Goal: Contribute content: Add original content to the website for others to see

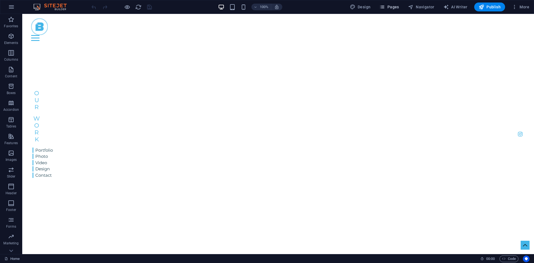
click at [384, 7] on icon "button" at bounding box center [382, 7] width 6 height 6
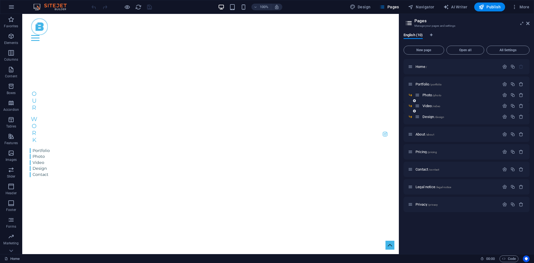
click at [426, 108] on div "Video /video" at bounding box center [457, 106] width 85 height 6
click at [430, 104] on div "Video /video" at bounding box center [457, 106] width 85 height 6
click at [430, 105] on span "Video /video" at bounding box center [432, 106] width 18 height 4
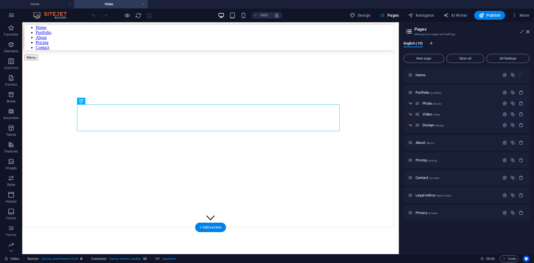
scroll to position [44, 0]
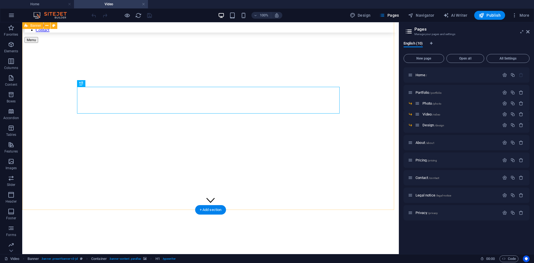
click at [251, 196] on div "Home Portfolio About Pricing Contact Menu Video vidéo" at bounding box center [210, 155] width 372 height 340
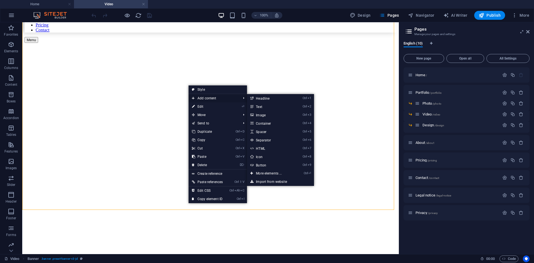
drag, startPoint x: 234, startPoint y: 96, endPoint x: 244, endPoint y: 97, distance: 9.6
click at [234, 96] on span "Add content" at bounding box center [214, 98] width 50 height 8
drag, startPoint x: 262, startPoint y: 124, endPoint x: 112, endPoint y: 119, distance: 150.3
click at [262, 124] on link "Ctrl 4 Container" at bounding box center [270, 123] width 46 height 8
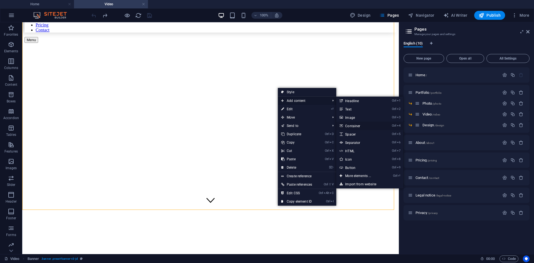
click at [360, 125] on link "Ctrl 4 Container" at bounding box center [359, 126] width 46 height 8
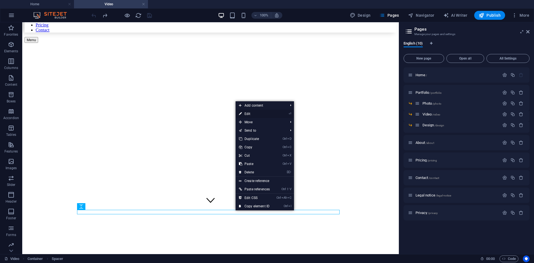
click at [286, 112] on li "⏎ Edit" at bounding box center [265, 114] width 58 height 8
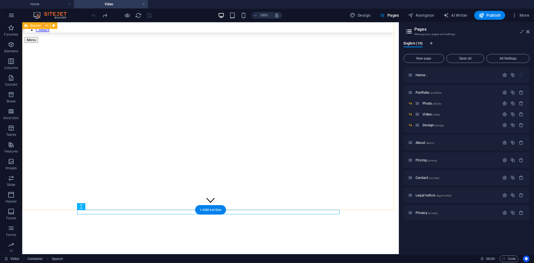
click at [380, 193] on div "Home Portfolio About Pricing Contact Menu Video vidéo" at bounding box center [210, 155] width 372 height 340
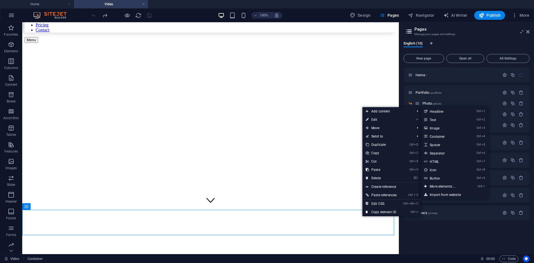
click at [447, 135] on link "Ctrl 4 Container" at bounding box center [444, 136] width 46 height 8
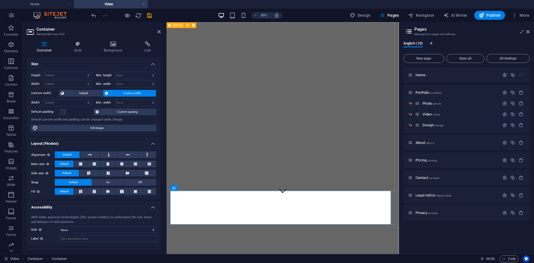
scroll to position [84, 0]
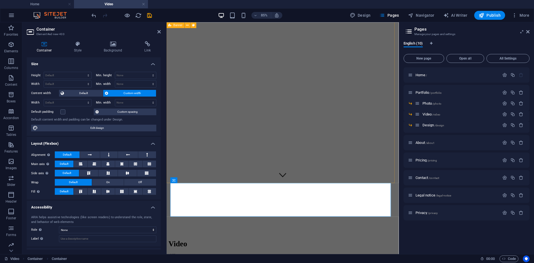
click at [252, 200] on div "Home Portfolio About Pricing Contact Menu Video vidéo" at bounding box center [303, 136] width 269 height 381
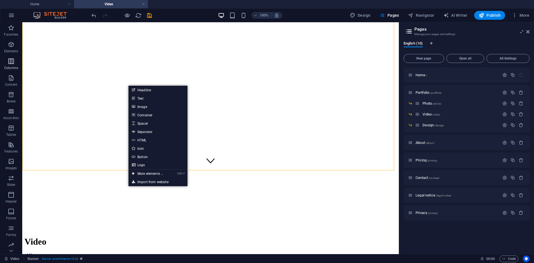
click at [14, 65] on span "Columns" at bounding box center [11, 64] width 22 height 13
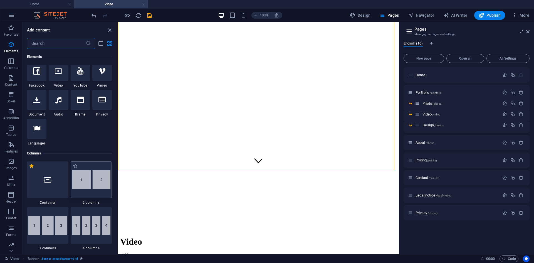
scroll to position [164, 0]
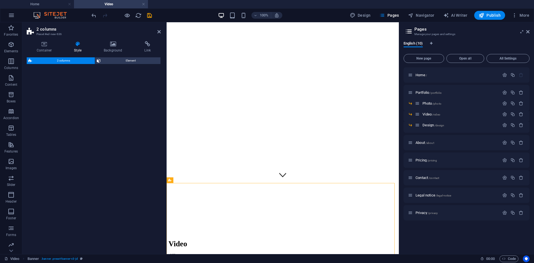
select select "rem"
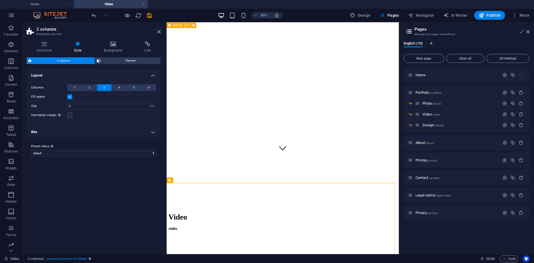
scroll to position [139, 0]
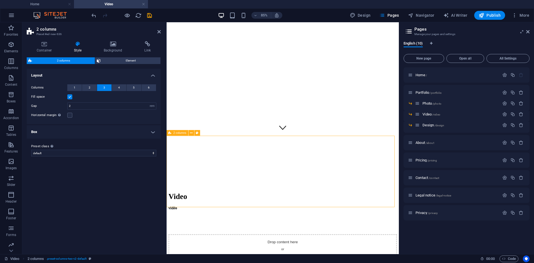
click at [299, 145] on div "Home Portfolio About Pricing Contact Menu Video vidéo" at bounding box center [303, 80] width 269 height 381
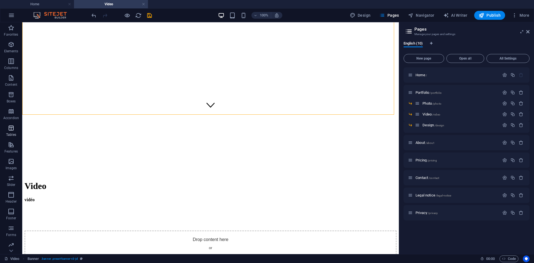
click at [12, 130] on icon "button" at bounding box center [11, 128] width 7 height 7
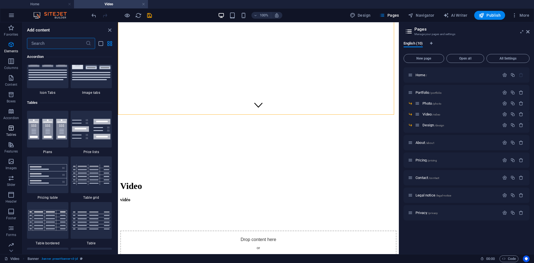
scroll to position [1927, 0]
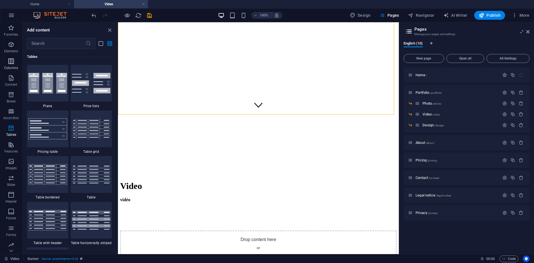
click at [10, 58] on icon "button" at bounding box center [11, 61] width 7 height 7
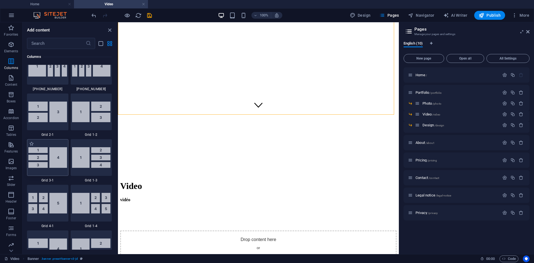
scroll to position [665, 0]
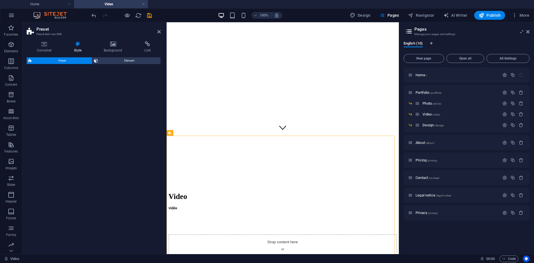
select select "rem"
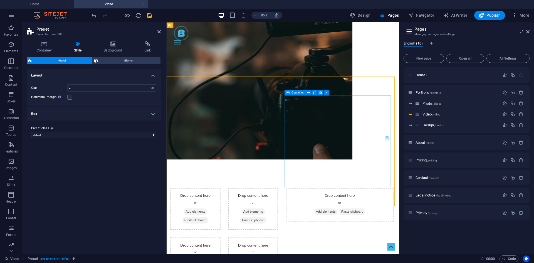
scroll to position [209, 0]
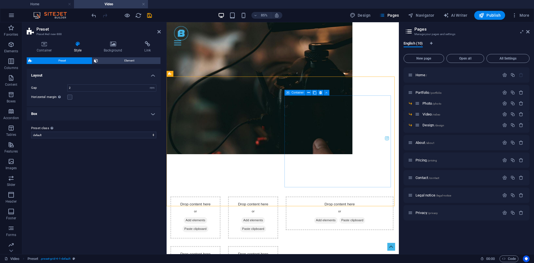
click at [383, 227] on div "Drop content here or Add elements Paste clipboard" at bounding box center [370, 247] width 127 height 40
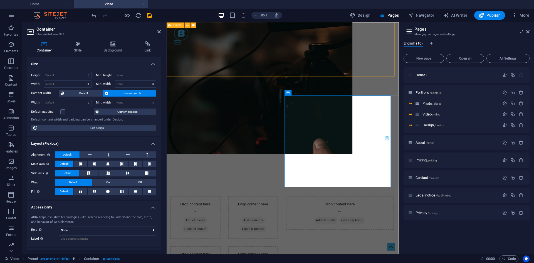
click at [417, 67] on div "Home Portfolio About Pricing Contact Menu Video vidéo" at bounding box center [303, 8] width 273 height 391
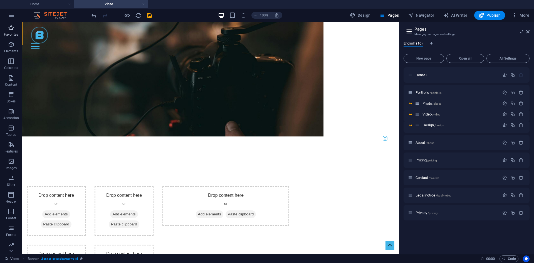
click at [14, 39] on button "Favorites" at bounding box center [11, 30] width 22 height 17
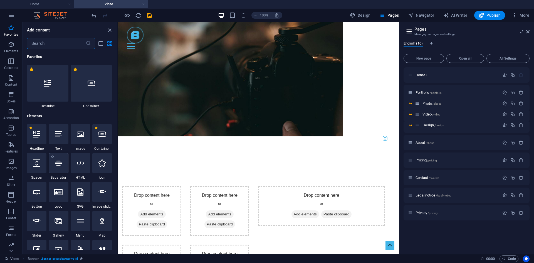
scroll to position [28, 0]
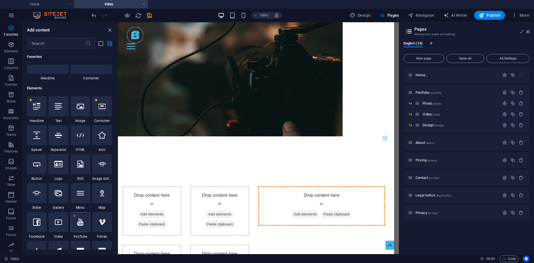
select select "ar16_9"
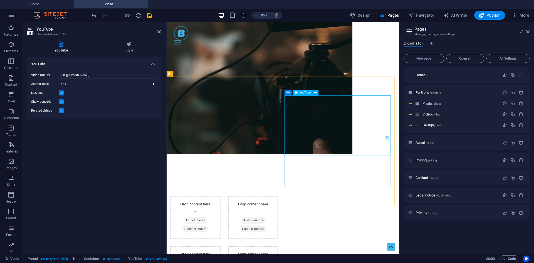
click at [398, 227] on div at bounding box center [370, 263] width 127 height 72
click at [130, 76] on input "[URL][DOMAIN_NAME]" at bounding box center [107, 75] width 97 height 7
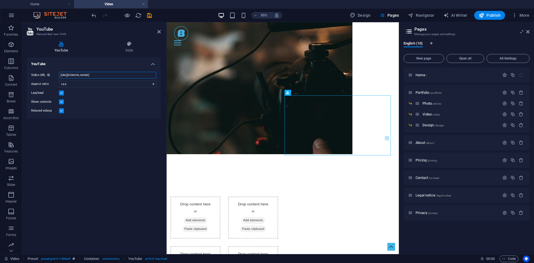
paste input "i5_4vBzJu6g&list=PLKuZhRVnA4pgSYesC_XPPA3R2Tu4xW5JA&index=4"
type input "[URL][DOMAIN_NAME]"
click at [137, 84] on select "16:10 16:9 4:3 2:1 1:1" at bounding box center [107, 84] width 97 height 7
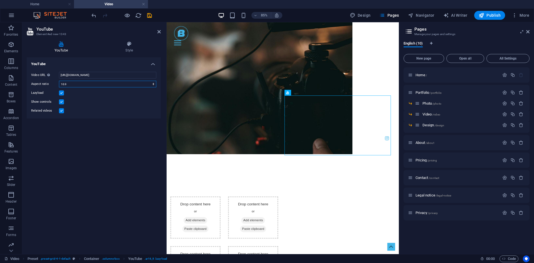
click at [137, 84] on select "16:10 16:9 4:3 2:1 1:1" at bounding box center [107, 84] width 97 height 7
click at [198, 227] on div "Drop content here or Add elements Paste clipboard" at bounding box center [200, 252] width 59 height 50
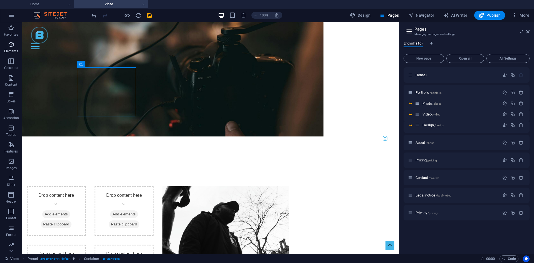
click at [6, 44] on span "Elements" at bounding box center [11, 47] width 22 height 13
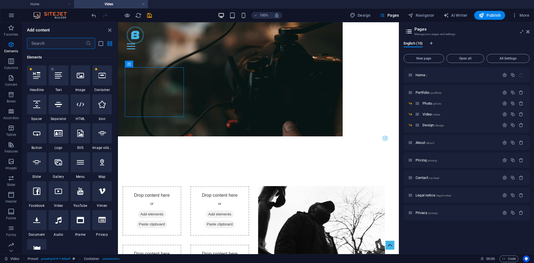
scroll to position [59, 0]
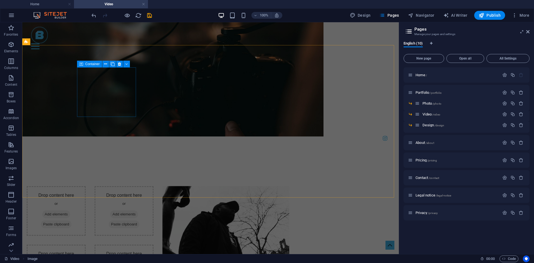
click at [86, 186] on div "Drop content here or Add elements Paste clipboard" at bounding box center [56, 211] width 59 height 50
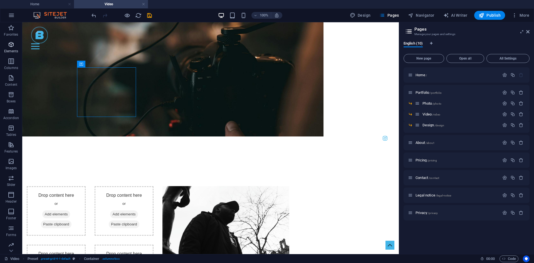
click at [13, 51] on p "Elements" at bounding box center [11, 51] width 14 height 4
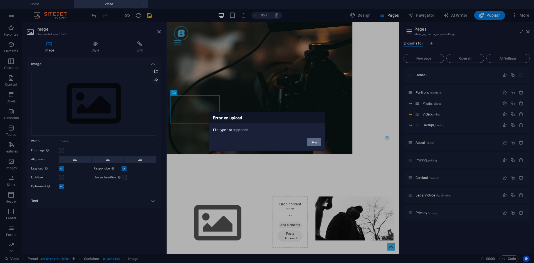
click at [315, 142] on button "Okay" at bounding box center [314, 142] width 14 height 8
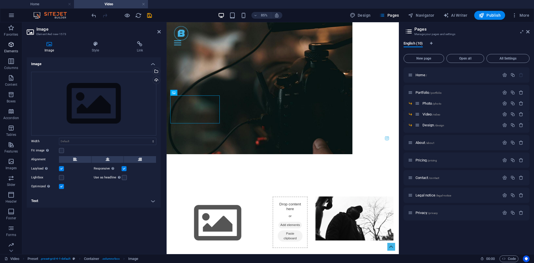
click at [9, 47] on icon "button" at bounding box center [11, 44] width 7 height 7
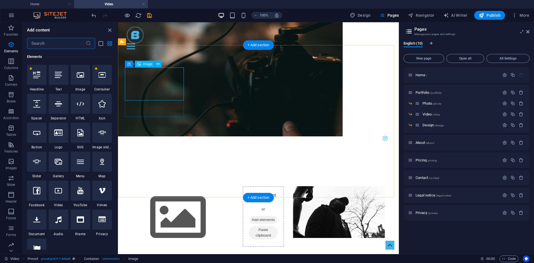
click at [156, 186] on figure at bounding box center [177, 217] width 111 height 63
click at [158, 186] on figure at bounding box center [177, 217] width 111 height 63
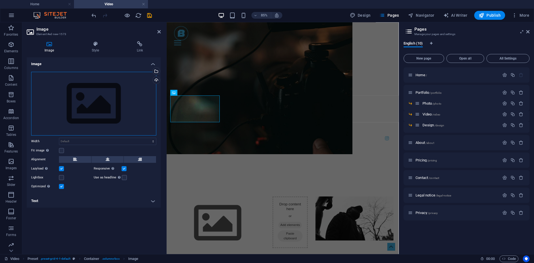
click at [90, 101] on div "Drag files here, click to choose files or select files from Files or our free s…" at bounding box center [93, 104] width 125 height 64
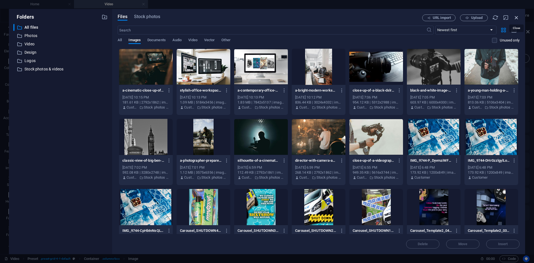
click at [518, 18] on icon "button" at bounding box center [517, 17] width 6 height 6
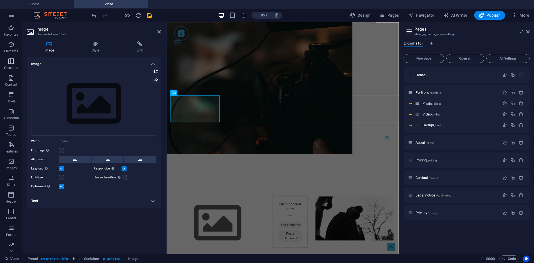
drag, startPoint x: 6, startPoint y: 48, endPoint x: 21, endPoint y: 68, distance: 25.2
click at [6, 48] on span "Elements" at bounding box center [11, 47] width 22 height 13
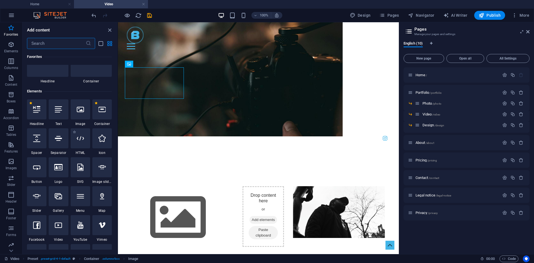
scroll to position [56, 0]
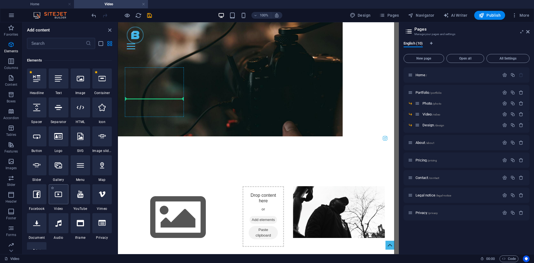
select select "%"
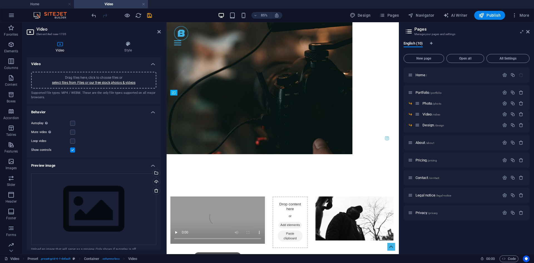
drag, startPoint x: 206, startPoint y: 152, endPoint x: 210, endPoint y: 131, distance: 20.9
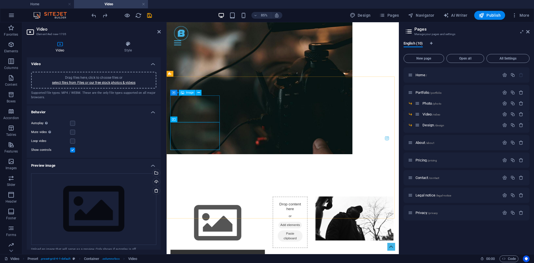
click at [211, 227] on figure at bounding box center [226, 258] width 111 height 63
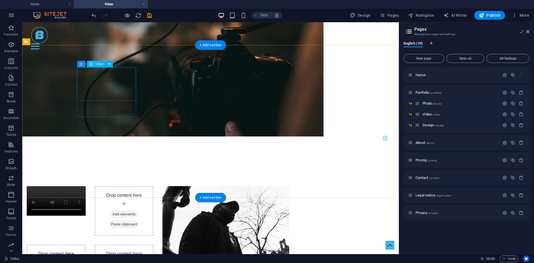
click at [86, 186] on figure at bounding box center [56, 200] width 59 height 29
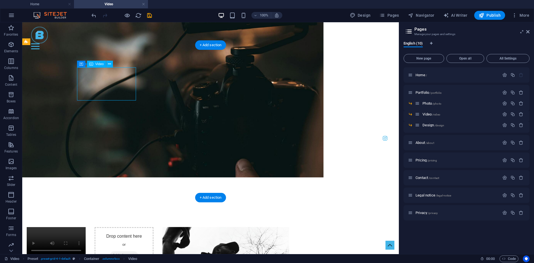
select select "%"
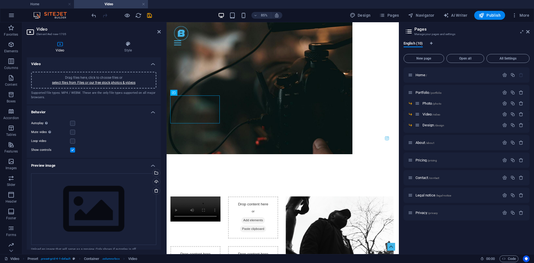
click at [74, 120] on div "Autoplay Autoplay is only available if muted is checked" at bounding box center [93, 123] width 125 height 7
click at [73, 121] on label at bounding box center [72, 123] width 5 height 5
click at [0, 0] on input "Autoplay Autoplay is only available if muted is checked" at bounding box center [0, 0] width 0 height 0
click at [74, 125] on label at bounding box center [72, 123] width 5 height 5
click at [0, 0] on input "Autoplay Autoplay is only available if muted is checked" at bounding box center [0, 0] width 0 height 0
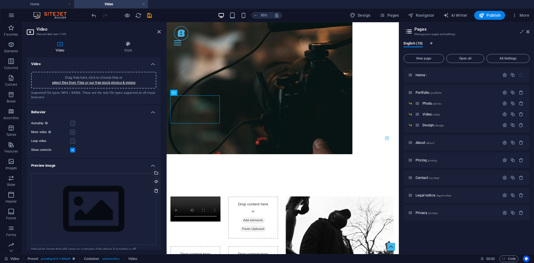
click at [72, 133] on label at bounding box center [72, 132] width 5 height 5
click at [0, 0] on input "Mute video Autoplay will be available if muted is checked" at bounding box center [0, 0] width 0 height 0
click at [73, 143] on label at bounding box center [72, 141] width 5 height 5
click at [0, 0] on input "Loop video" at bounding box center [0, 0] width 0 height 0
click at [73, 122] on label at bounding box center [72, 123] width 5 height 5
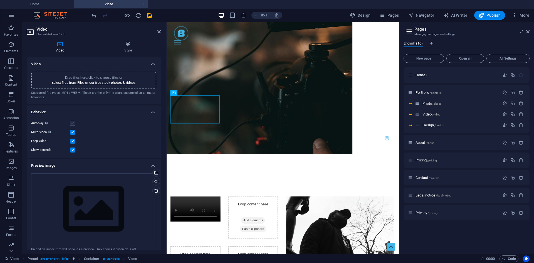
click at [0, 0] on input "Autoplay Autoplay is only available if muted is checked" at bounding box center [0, 0] width 0 height 0
click at [323, 79] on div "Home Portfolio About Pricing Contact Menu Video vidéo" at bounding box center [303, 8] width 273 height 391
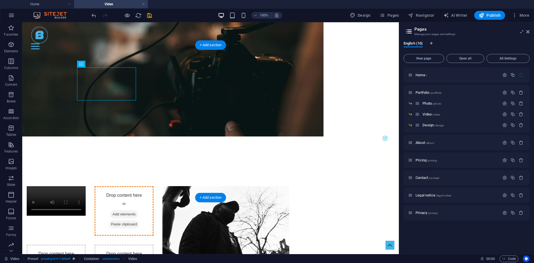
drag, startPoint x: 106, startPoint y: 81, endPoint x: 177, endPoint y: 83, distance: 70.7
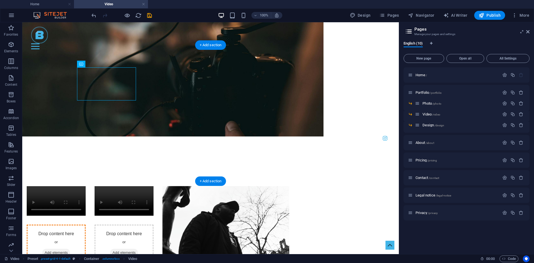
drag, startPoint x: 114, startPoint y: 95, endPoint x: 117, endPoint y: 120, distance: 25.8
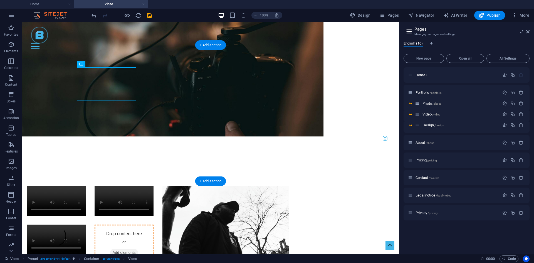
drag, startPoint x: 112, startPoint y: 84, endPoint x: 168, endPoint y: 119, distance: 65.9
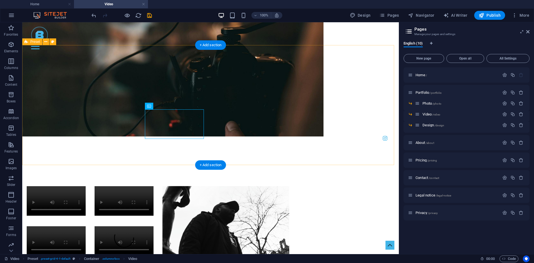
click at [298, 164] on div at bounding box center [210, 222] width 377 height 116
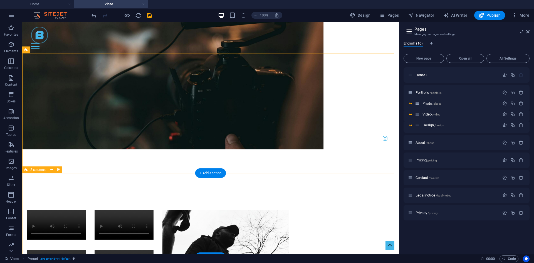
scroll to position [181, 0]
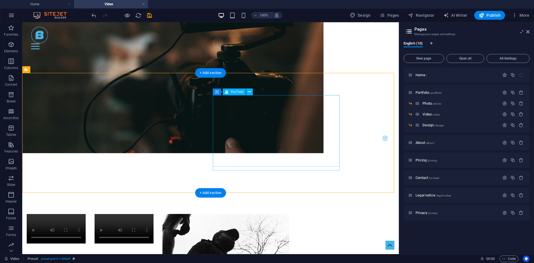
click at [289, 214] on div at bounding box center [225, 250] width 127 height 72
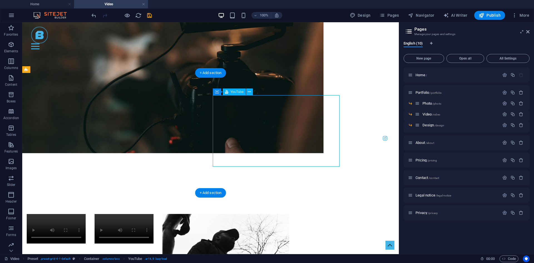
click at [289, 214] on div at bounding box center [225, 250] width 127 height 72
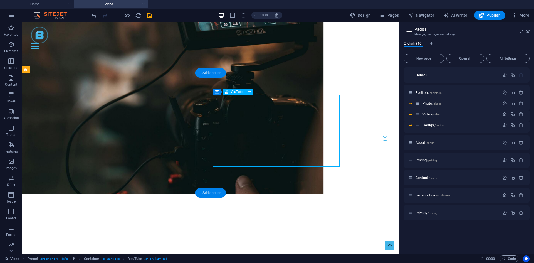
select select "ar16_9"
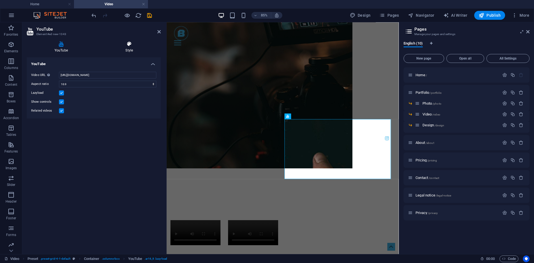
click at [139, 48] on h4 "Style" at bounding box center [129, 47] width 63 height 12
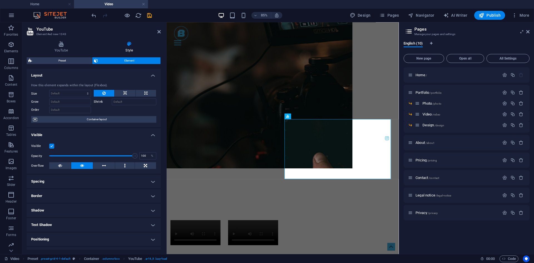
click at [80, 181] on h4 "Spacing" at bounding box center [94, 181] width 134 height 13
click at [80, 181] on h4 "Spacing" at bounding box center [94, 180] width 134 height 10
click at [128, 90] on button at bounding box center [125, 93] width 21 height 7
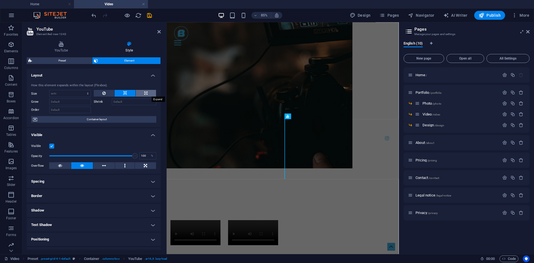
click at [152, 92] on button at bounding box center [146, 93] width 20 height 7
type input "100"
select select "%"
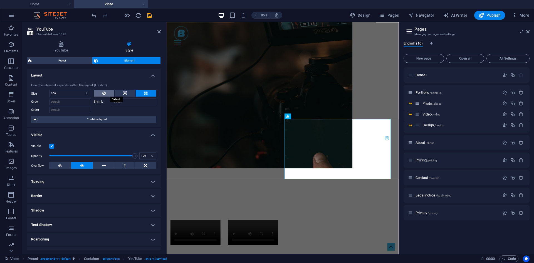
click at [103, 92] on icon at bounding box center [103, 93] width 3 height 7
select select "DISABLED_OPTION_VALUE"
click at [297, 115] on span "Container" at bounding box center [298, 116] width 12 height 3
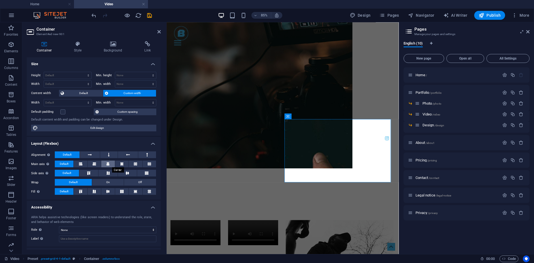
click at [110, 162] on button at bounding box center [107, 164] width 13 height 7
click at [125, 173] on icon at bounding box center [127, 172] width 7 height 3
click at [146, 173] on icon at bounding box center [146, 172] width 7 height 3
click at [132, 172] on button at bounding box center [127, 173] width 19 height 7
click at [62, 162] on span "Default" at bounding box center [64, 164] width 9 height 7
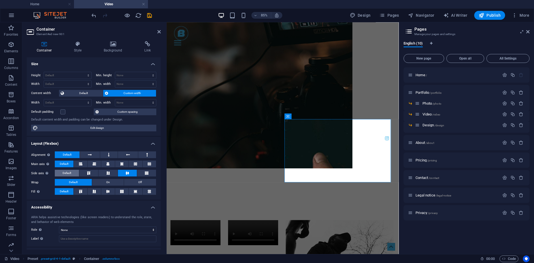
click at [68, 172] on span "Default" at bounding box center [67, 173] width 9 height 7
click at [135, 189] on button at bounding box center [135, 191] width 13 height 7
click at [106, 192] on icon at bounding box center [108, 191] width 7 height 3
click at [140, 192] on button at bounding box center [135, 191] width 13 height 7
click at [157, 191] on div "Alignment Determines the flex direction. Default Main axis Determine how elemen…" at bounding box center [94, 173] width 134 height 53
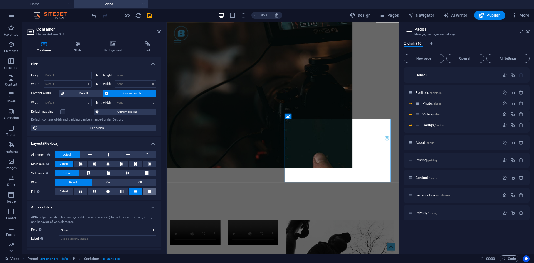
click at [148, 191] on icon at bounding box center [149, 191] width 7 height 3
click at [121, 192] on icon at bounding box center [122, 191] width 7 height 3
click at [100, 192] on button at bounding box center [94, 191] width 13 height 7
click at [114, 190] on button at bounding box center [107, 191] width 13 height 7
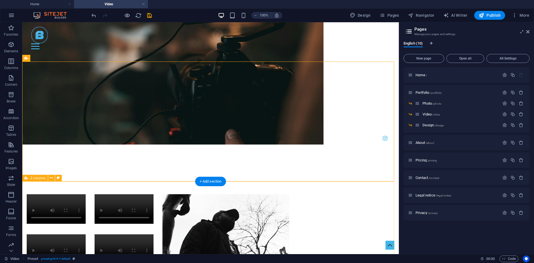
scroll to position [209, 0]
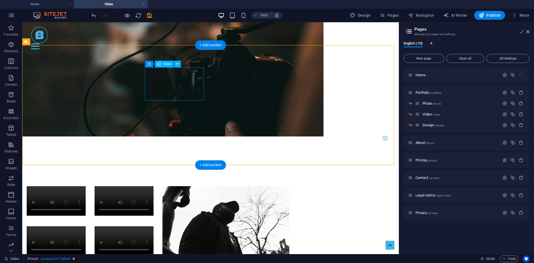
click at [154, 186] on figure at bounding box center [124, 200] width 59 height 29
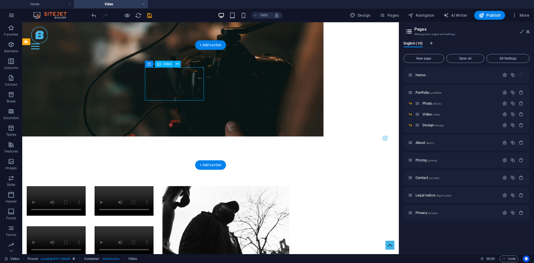
click at [154, 186] on figure at bounding box center [124, 200] width 59 height 29
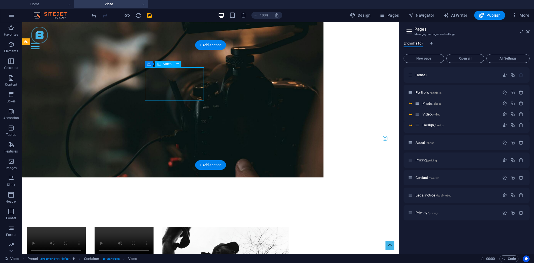
select select "%"
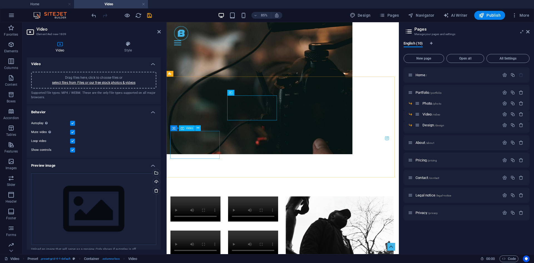
select select "%"
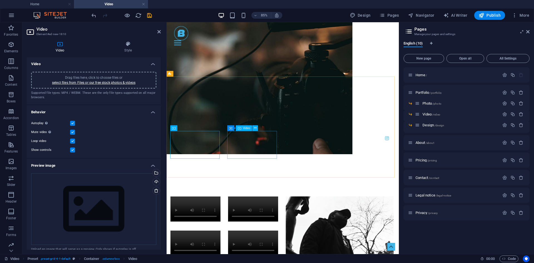
select select "%"
click at [371, 205] on div at bounding box center [303, 263] width 273 height 116
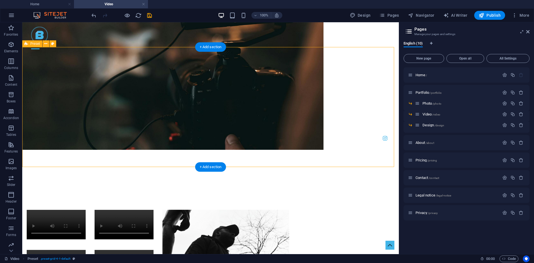
scroll to position [181, 0]
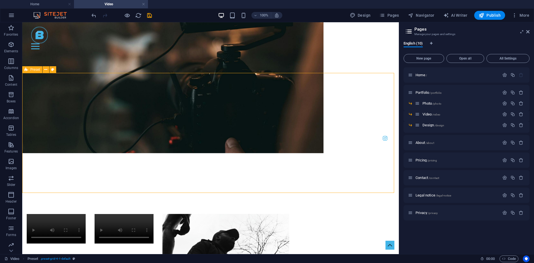
click at [24, 69] on icon at bounding box center [26, 69] width 4 height 7
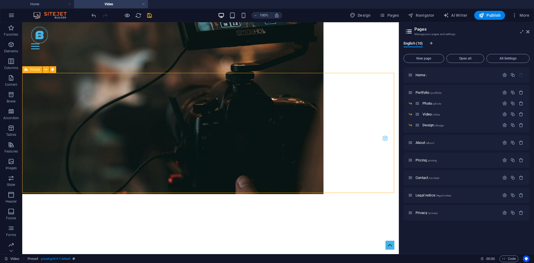
select select "rem"
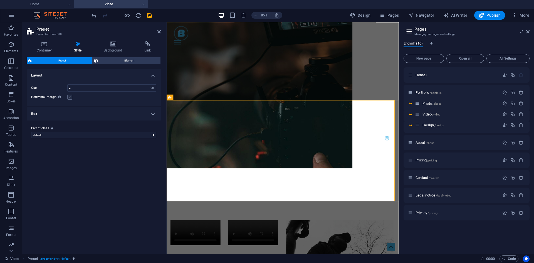
click at [70, 97] on label at bounding box center [69, 97] width 5 height 5
click at [0, 0] on input "Horizontal margin Only if the containers "Content width" is not set to "Default"" at bounding box center [0, 0] width 0 height 0
click at [70, 97] on label at bounding box center [69, 97] width 5 height 5
click at [0, 0] on input "Horizontal margin Only if the containers "Content width" is not set to "Default"" at bounding box center [0, 0] width 0 height 0
click at [86, 111] on h4 "Box" at bounding box center [94, 113] width 134 height 13
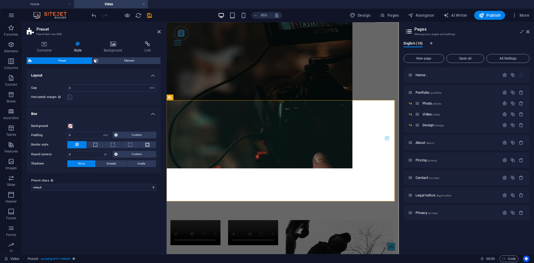
click at [90, 112] on h4 "Box" at bounding box center [94, 112] width 134 height 10
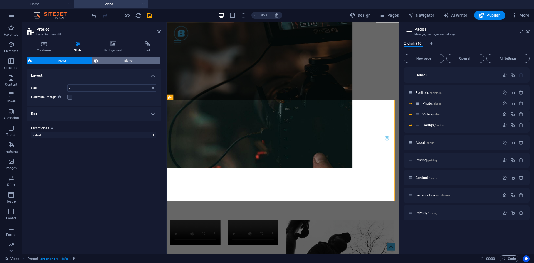
click at [121, 60] on span "Element" at bounding box center [129, 60] width 59 height 7
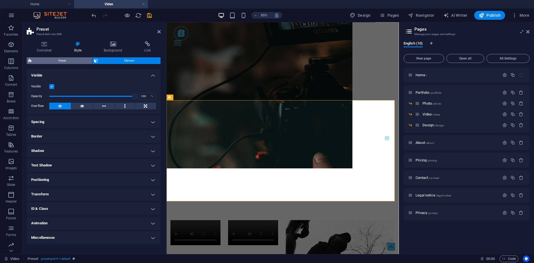
click at [71, 60] on span "Preset" at bounding box center [62, 60] width 57 height 7
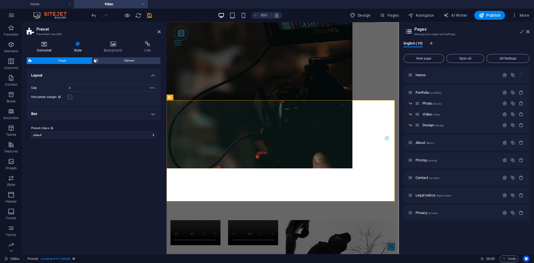
click at [45, 49] on h4 "Container" at bounding box center [45, 47] width 37 height 12
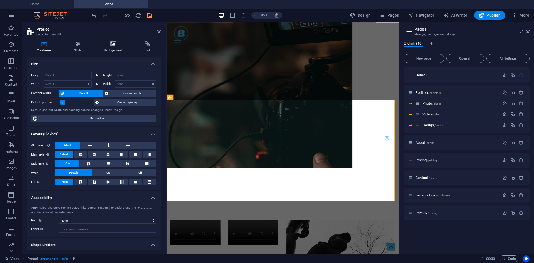
click at [107, 48] on h4 "Background" at bounding box center [114, 47] width 41 height 12
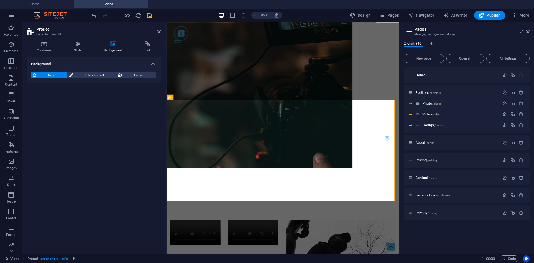
click at [162, 29] on aside "Preset Preset #ed-new-888 Container Style Background Link Size Height Default p…" at bounding box center [94, 138] width 144 height 232
click at [157, 30] on h2 "Preset" at bounding box center [98, 29] width 124 height 5
click at [160, 31] on icon at bounding box center [158, 31] width 3 height 4
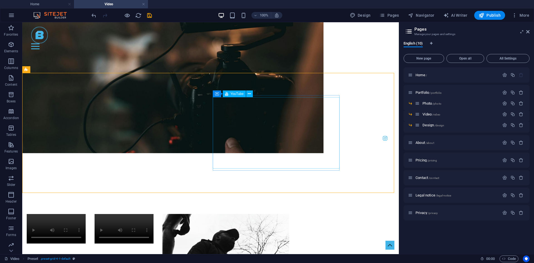
click at [234, 94] on span "YouTube" at bounding box center [237, 93] width 13 height 3
click at [233, 93] on span "YouTube" at bounding box center [237, 93] width 13 height 3
select select "ar16_9"
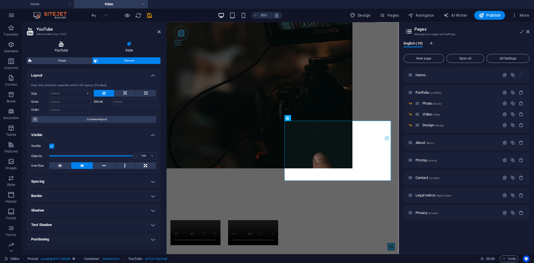
click at [66, 48] on h4 "YouTube" at bounding box center [62, 47] width 71 height 12
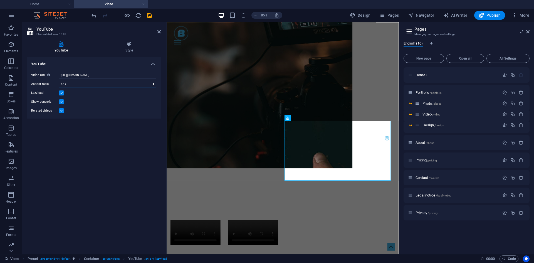
click at [73, 83] on select "16:10 16:9 4:3 2:1 1:1" at bounding box center [107, 84] width 97 height 7
click at [73, 84] on select "16:10 16:9 4:3 2:1 1:1" at bounding box center [107, 84] width 97 height 7
click at [125, 46] on icon at bounding box center [129, 44] width 63 height 6
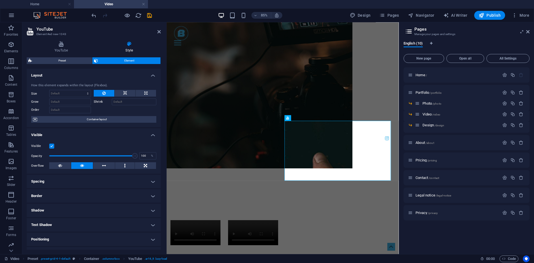
click at [65, 39] on div "YouTube Style YouTube Video URL Insert (or paste) a video URL. [URL][DOMAIN_NAM…" at bounding box center [93, 145] width 143 height 217
click at [65, 46] on icon at bounding box center [61, 44] width 69 height 6
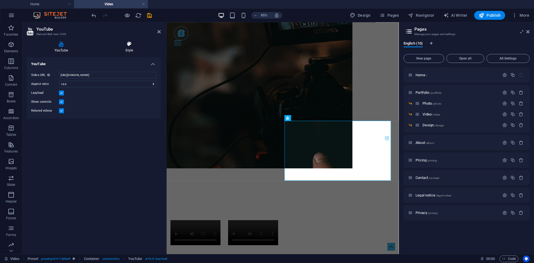
click at [132, 47] on h4 "Style" at bounding box center [129, 47] width 63 height 12
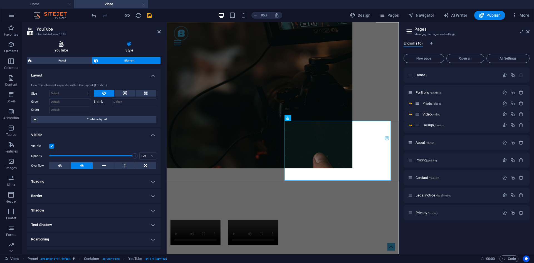
click at [68, 45] on icon at bounding box center [61, 44] width 69 height 6
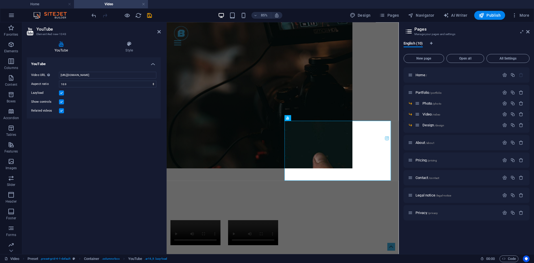
click at [65, 107] on div "Video URL Insert (or paste) a video URL. [URL][DOMAIN_NAME] Aspect ratio 16:10 …" at bounding box center [94, 92] width 134 height 51
click at [62, 111] on label at bounding box center [61, 110] width 5 height 5
click at [0, 0] on input "Related videos" at bounding box center [0, 0] width 0 height 0
click at [125, 40] on div "YouTube Style YouTube Video URL Insert (or paste) a video URL. [URL][DOMAIN_NAM…" at bounding box center [93, 145] width 143 height 217
click at [289, 117] on icon at bounding box center [288, 116] width 3 height 6
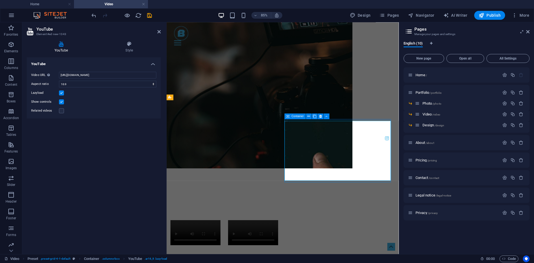
click at [289, 117] on icon at bounding box center [288, 116] width 3 height 6
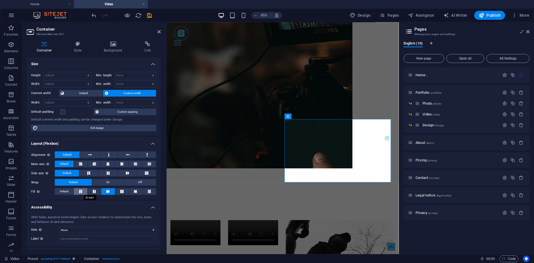
click at [81, 193] on icon at bounding box center [80, 191] width 7 height 3
click at [93, 193] on button at bounding box center [94, 191] width 13 height 7
click at [112, 193] on button at bounding box center [107, 191] width 13 height 7
click at [137, 192] on icon at bounding box center [135, 191] width 7 height 3
click at [153, 192] on button at bounding box center [149, 191] width 13 height 7
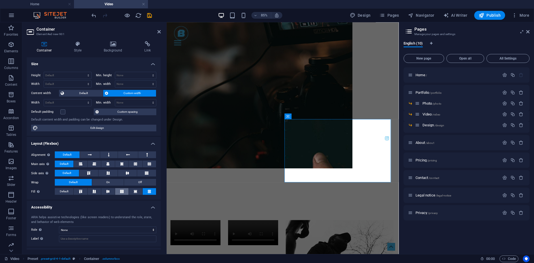
click at [119, 191] on icon at bounding box center [122, 191] width 7 height 3
click at [106, 191] on icon at bounding box center [108, 191] width 7 height 3
click at [97, 193] on button at bounding box center [94, 191] width 13 height 7
click at [109, 192] on icon at bounding box center [108, 191] width 7 height 3
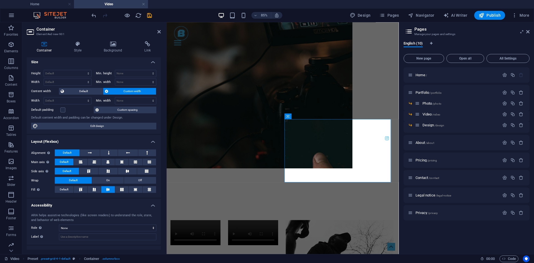
scroll to position [0, 0]
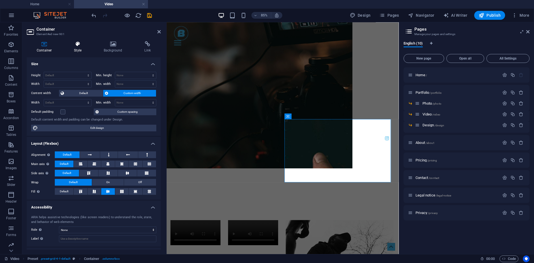
click at [75, 49] on h4 "Style" at bounding box center [79, 47] width 30 height 12
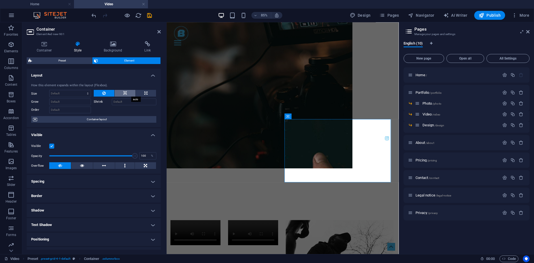
click at [124, 93] on icon at bounding box center [125, 93] width 4 height 7
click at [144, 91] on icon at bounding box center [145, 93] width 3 height 7
type input "100"
select select "%"
click at [103, 92] on icon at bounding box center [103, 93] width 3 height 7
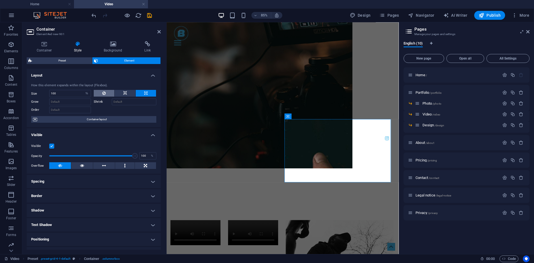
select select "DISABLED_OPTION_VALUE"
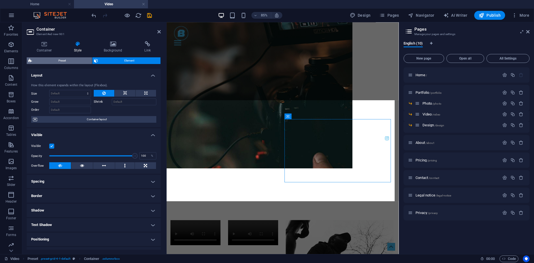
click at [74, 61] on span "Preset" at bounding box center [62, 60] width 57 height 7
select select "rem"
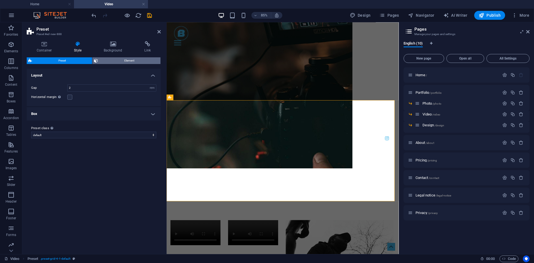
click at [104, 61] on span "Element" at bounding box center [129, 60] width 59 height 7
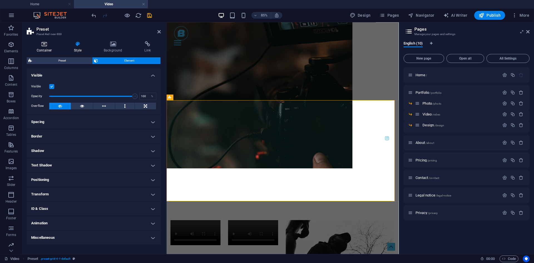
click at [55, 47] on h4 "Container" at bounding box center [45, 47] width 37 height 12
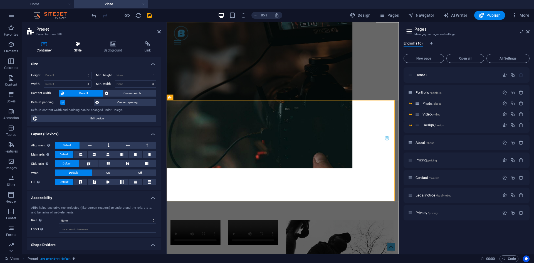
click at [83, 44] on icon at bounding box center [78, 44] width 28 height 6
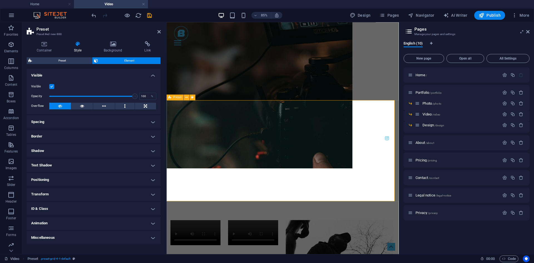
click at [186, 98] on icon at bounding box center [186, 97] width 3 height 5
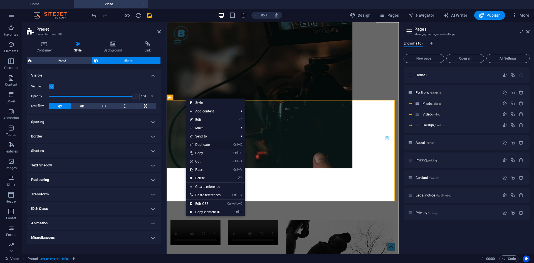
click at [203, 147] on link "Ctrl D Duplicate" at bounding box center [205, 145] width 38 height 8
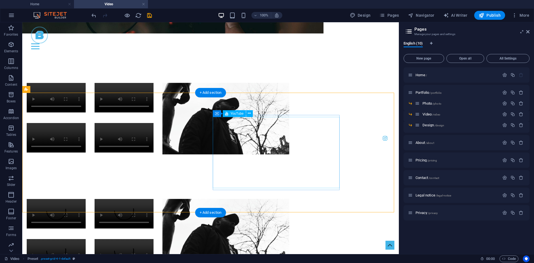
scroll to position [320, 0]
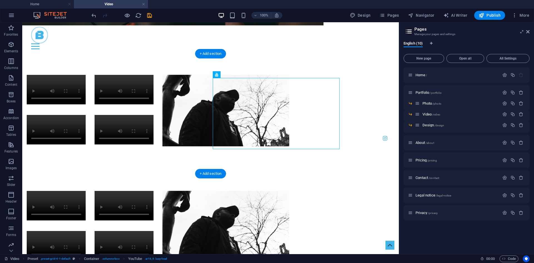
drag, startPoint x: 288, startPoint y: 121, endPoint x: 258, endPoint y: 120, distance: 29.8
click at [258, 191] on div at bounding box center [225, 227] width 127 height 72
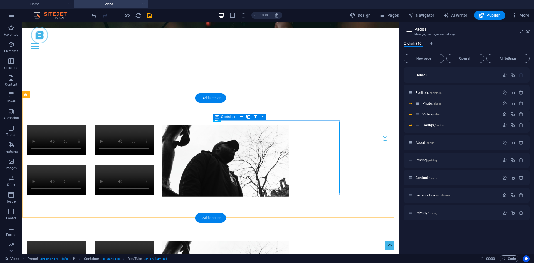
scroll to position [265, 0]
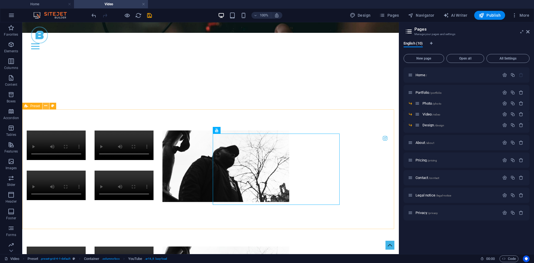
click at [46, 105] on icon at bounding box center [45, 106] width 3 height 6
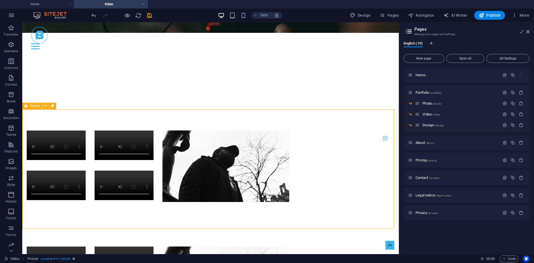
click at [33, 107] on span "Preset" at bounding box center [35, 105] width 10 height 3
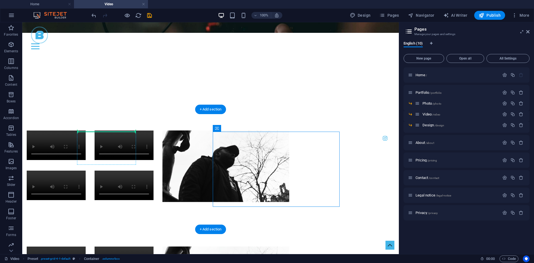
drag, startPoint x: 312, startPoint y: 133, endPoint x: 85, endPoint y: 140, distance: 226.9
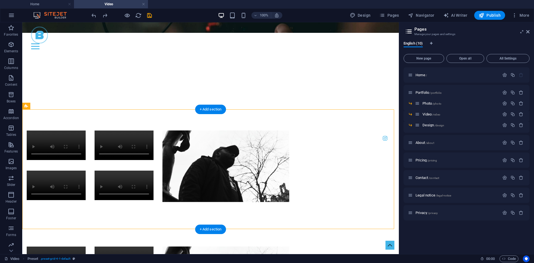
drag, startPoint x: 204, startPoint y: 187, endPoint x: 118, endPoint y: 162, distance: 89.8
click at [86, 247] on figure at bounding box center [56, 261] width 59 height 29
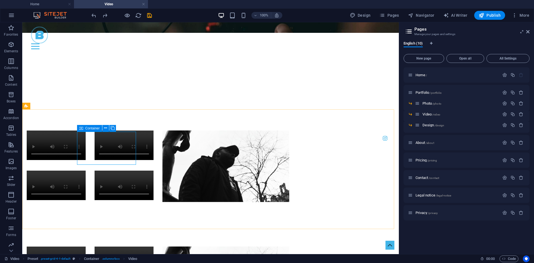
click at [84, 128] on div "Container" at bounding box center [89, 128] width 25 height 7
click at [151, 127] on icon at bounding box center [149, 128] width 4 height 7
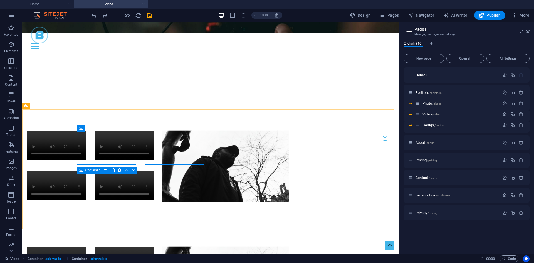
click at [79, 168] on div "Container" at bounding box center [89, 170] width 25 height 7
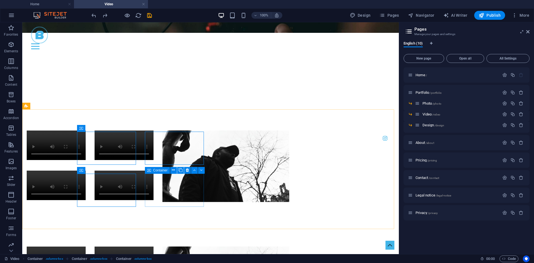
click at [150, 171] on icon at bounding box center [149, 170] width 4 height 7
click at [149, 129] on icon at bounding box center [149, 128] width 4 height 7
click at [29, 106] on div "Preset" at bounding box center [32, 106] width 20 height 7
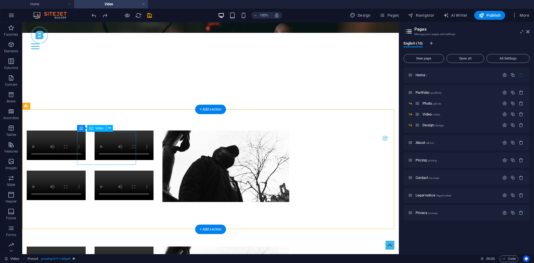
click at [86, 247] on figure at bounding box center [56, 261] width 59 height 29
click at [81, 128] on icon at bounding box center [81, 128] width 4 height 7
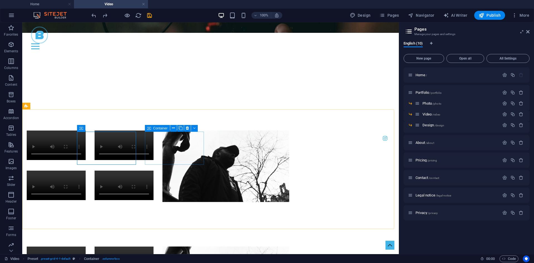
click at [150, 130] on icon at bounding box center [149, 128] width 4 height 7
click at [149, 171] on icon at bounding box center [149, 170] width 4 height 7
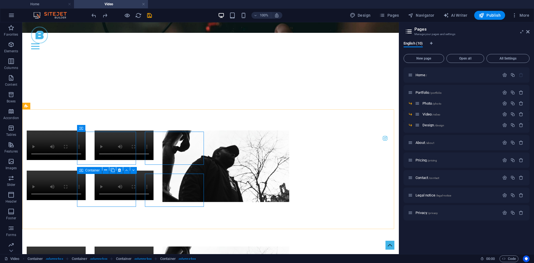
click at [83, 171] on icon at bounding box center [81, 170] width 4 height 7
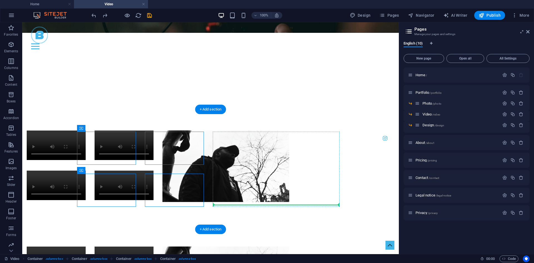
drag, startPoint x: 107, startPoint y: 193, endPoint x: 338, endPoint y: 170, distance: 232.9
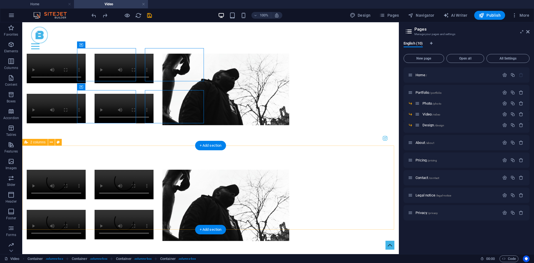
scroll to position [292, 0]
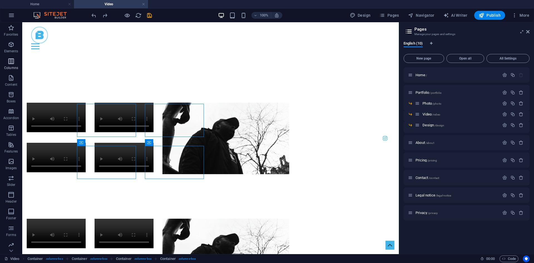
click at [10, 67] on p "Columns" at bounding box center [11, 68] width 14 height 4
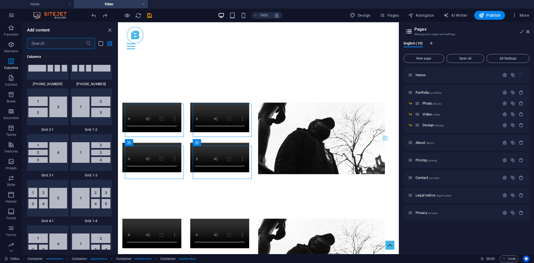
scroll to position [637, 0]
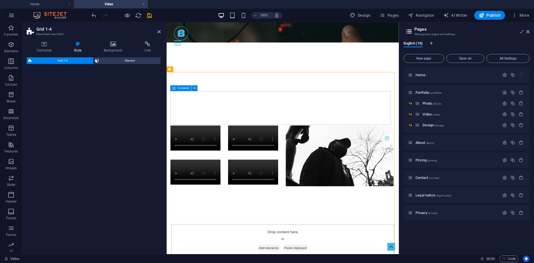
select select "rem"
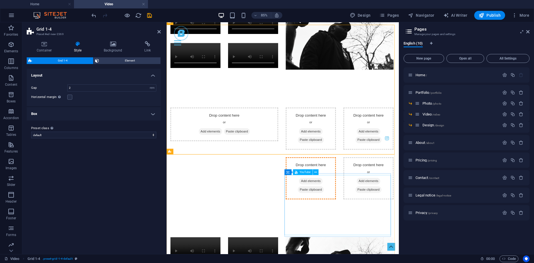
scroll to position [348, 0]
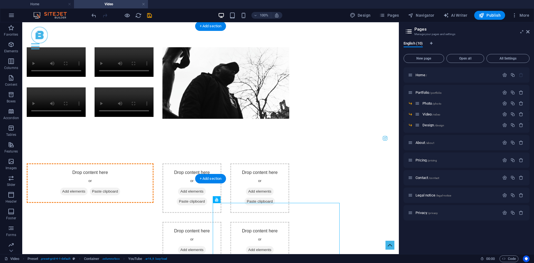
drag, startPoint x: 228, startPoint y: 234, endPoint x: 152, endPoint y: 76, distance: 176.2
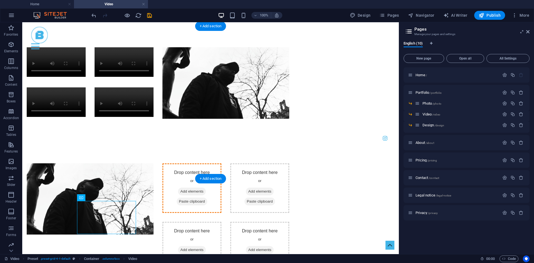
drag, startPoint x: 107, startPoint y: 219, endPoint x: 231, endPoint y: 103, distance: 169.3
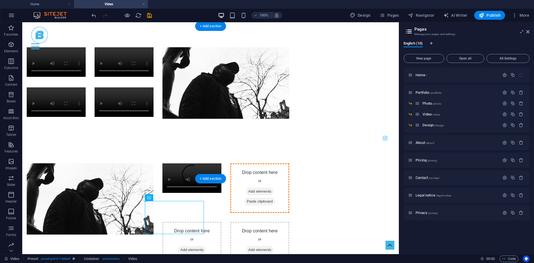
drag, startPoint x: 189, startPoint y: 213, endPoint x: 299, endPoint y: 74, distance: 176.3
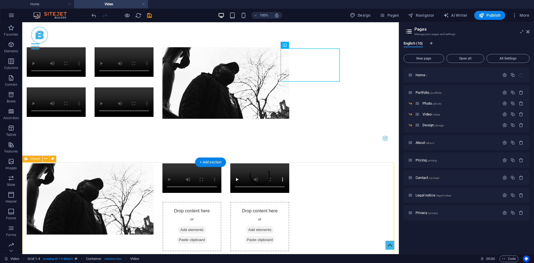
drag, startPoint x: 139, startPoint y: 279, endPoint x: 124, endPoint y: 245, distance: 37.2
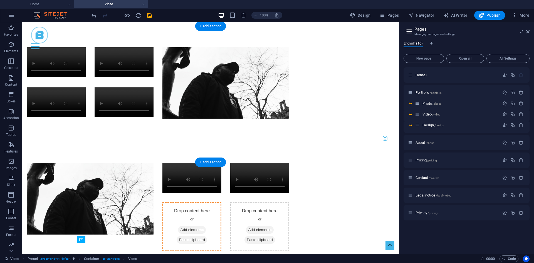
drag, startPoint x: 148, startPoint y: 222, endPoint x: 228, endPoint y: 113, distance: 134.8
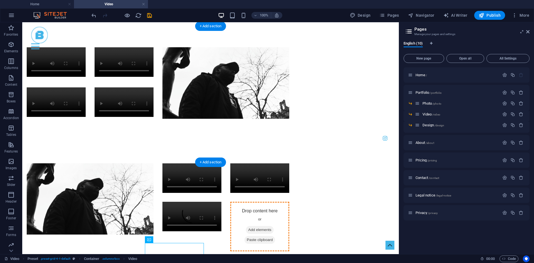
drag, startPoint x: 185, startPoint y: 248, endPoint x: 305, endPoint y: 121, distance: 175.8
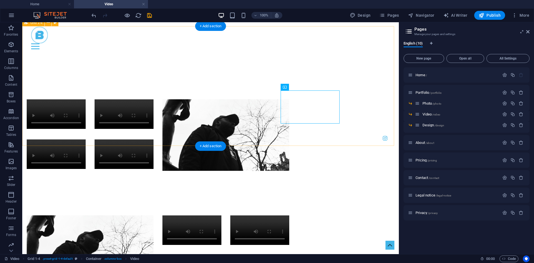
scroll to position [264, 0]
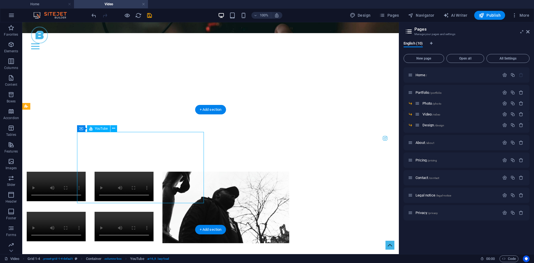
scroll to position [305, 0]
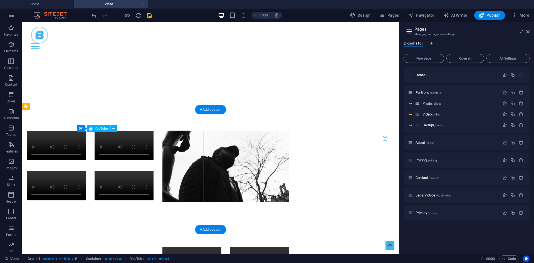
select select "ar16_9"
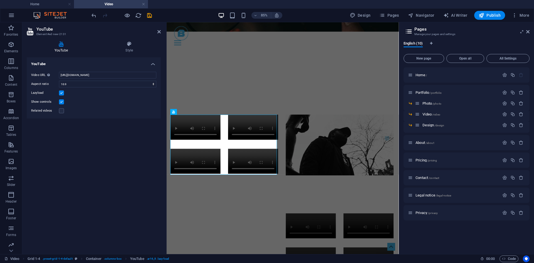
click at [110, 69] on div "Video URL Insert (or paste) a video URL. [URL][DOMAIN_NAME] Aspect ratio 16:10 …" at bounding box center [94, 92] width 134 height 51
click at [113, 81] on select "16:10 16:9 4:3 2:1 1:1" at bounding box center [107, 84] width 97 height 7
click at [115, 77] on input "[URL][DOMAIN_NAME]" at bounding box center [107, 75] width 97 height 7
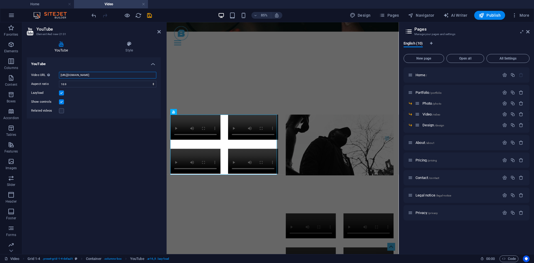
paste input "WQKU7FnBw_U&list=PLKuZhRVnA4pgSYesC_XPPA3R2Tu4xW5JA&index=9"
type input "[URL][DOMAIN_NAME]"
click at [143, 115] on div "Video URL Insert (or paste) a video URL. [URL][DOMAIN_NAME] Aspect ratio 16:10 …" at bounding box center [94, 92] width 134 height 51
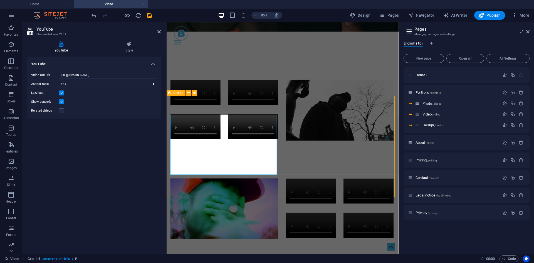
scroll to position [264, 0]
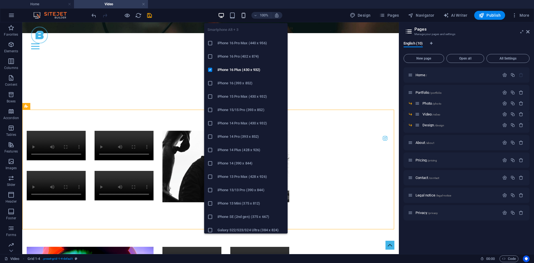
click at [247, 16] on icon "button" at bounding box center [243, 15] width 6 height 6
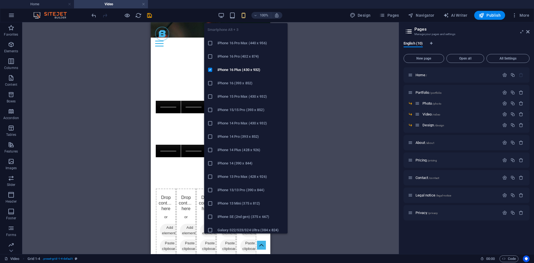
scroll to position [593, 0]
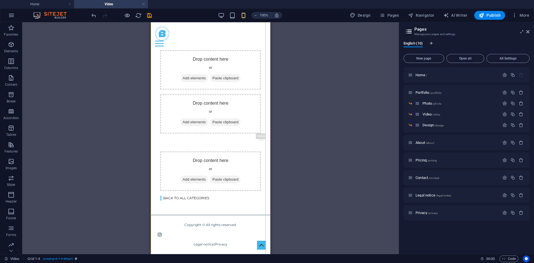
click at [343, 83] on div "Drag here to replace the existing content. Press “Ctrl” if you want to create a…" at bounding box center [210, 138] width 377 height 232
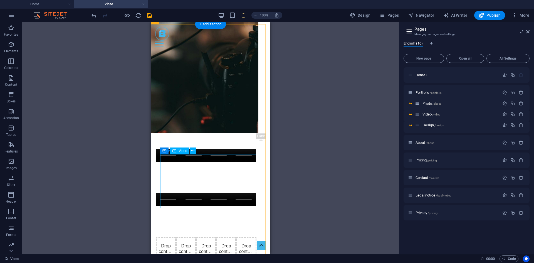
scroll to position [204, 0]
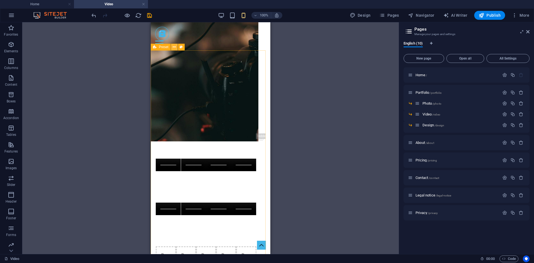
click at [175, 47] on icon at bounding box center [174, 47] width 3 height 6
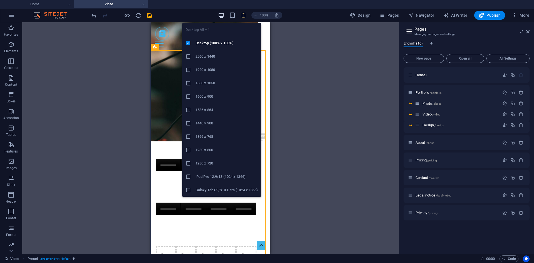
click at [223, 18] on icon "button" at bounding box center [221, 15] width 6 height 6
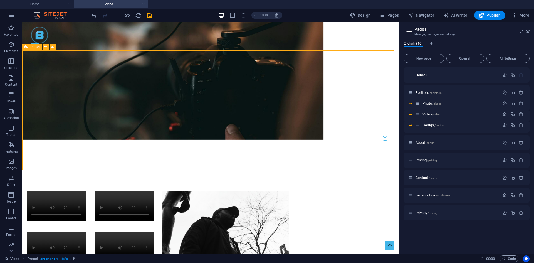
click at [57, 47] on div "Preset" at bounding box center [41, 47] width 38 height 7
click at [54, 47] on icon at bounding box center [52, 47] width 3 height 6
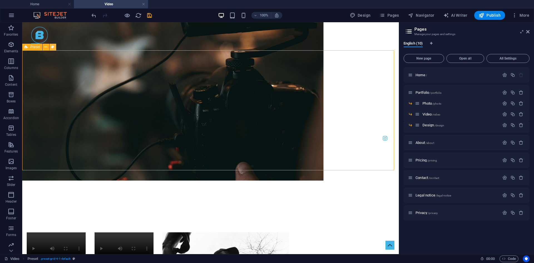
select select "rem"
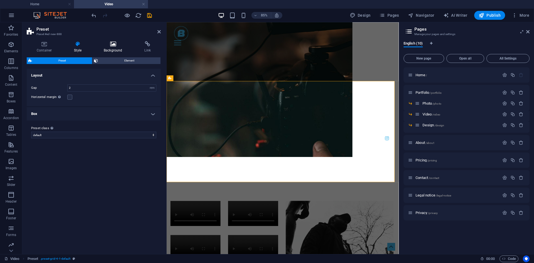
click at [108, 47] on h4 "Background" at bounding box center [114, 47] width 41 height 12
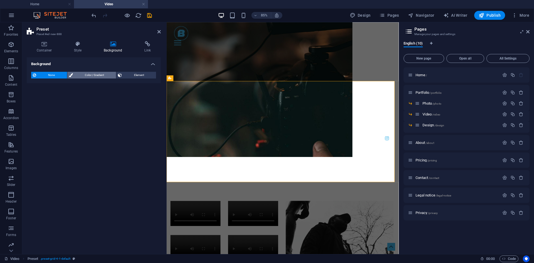
click at [112, 73] on span "Color / Gradient" at bounding box center [95, 75] width 40 height 7
click at [35, 93] on div "Color Gradient" at bounding box center [93, 88] width 125 height 11
click at [35, 97] on span at bounding box center [35, 97] width 6 height 6
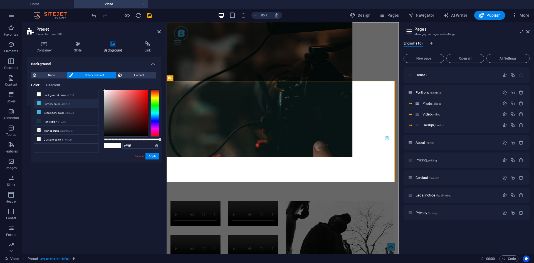
click at [52, 102] on li "Primary color #42b5e8" at bounding box center [66, 103] width 64 height 9
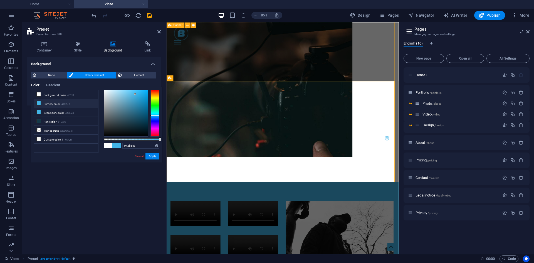
click at [209, 84] on div "Home Portfolio About Pricing Contact Menu Video vidéo" at bounding box center [303, 14] width 273 height 391
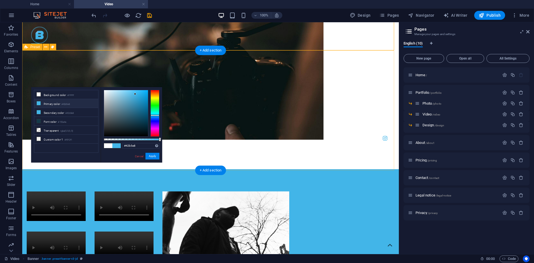
click at [376, 169] on div at bounding box center [210, 227] width 377 height 116
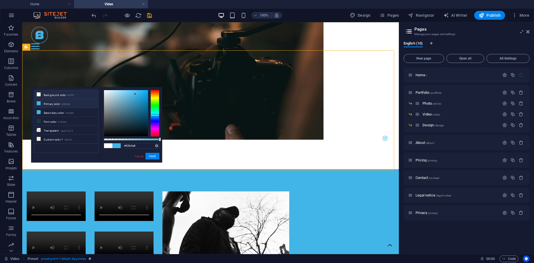
click at [55, 92] on li "Background color #ffffff" at bounding box center [66, 94] width 64 height 9
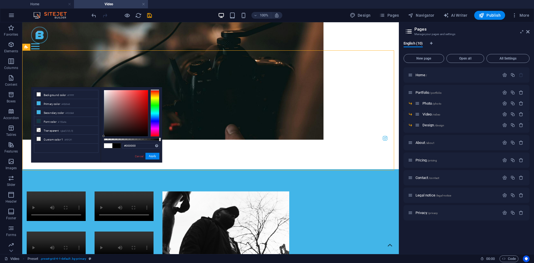
drag, startPoint x: 105, startPoint y: 127, endPoint x: 79, endPoint y: 165, distance: 46.2
click at [79, 165] on body "Blueprint Visual Home Video Favorites Elements Columns Content Boxes Accordion …" at bounding box center [267, 131] width 534 height 263
click at [148, 140] on div at bounding box center [132, 139] width 56 height 2
type input "rgba(0, 0, 0, 0.69)"
click at [142, 139] on div at bounding box center [132, 139] width 56 height 2
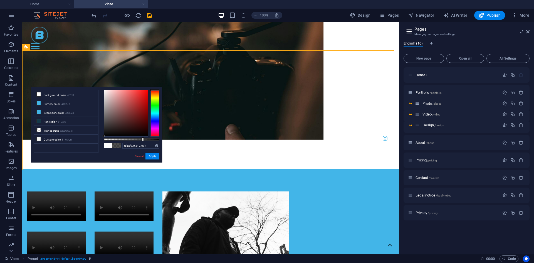
click at [138, 138] on div "rgba(0, 0, 0, 0.69) Supported formats #0852ed rgb(8, 82, 237) rgba(8, 82, 237, …" at bounding box center [131, 165] width 61 height 156
click at [151, 156] on button "Apply" at bounding box center [153, 156] width 14 height 7
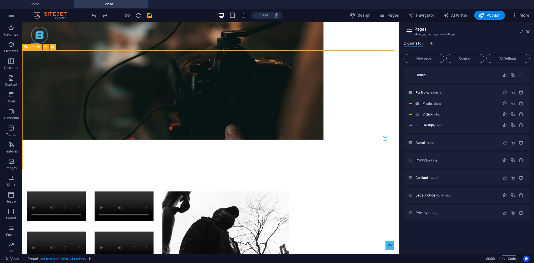
click at [53, 46] on icon at bounding box center [52, 47] width 3 height 6
select select "rem"
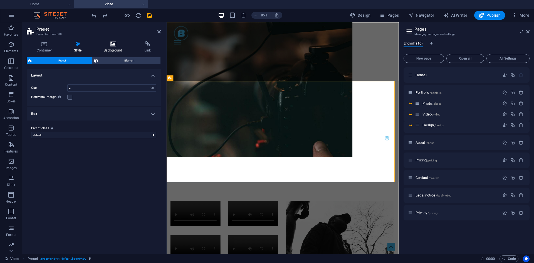
click at [110, 46] on icon at bounding box center [113, 44] width 38 height 6
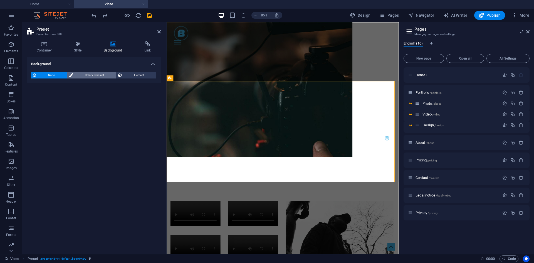
click at [95, 74] on span "Color / Gradient" at bounding box center [95, 75] width 40 height 7
click at [38, 99] on div "Color" at bounding box center [93, 97] width 125 height 7
click at [35, 99] on span at bounding box center [35, 97] width 6 height 6
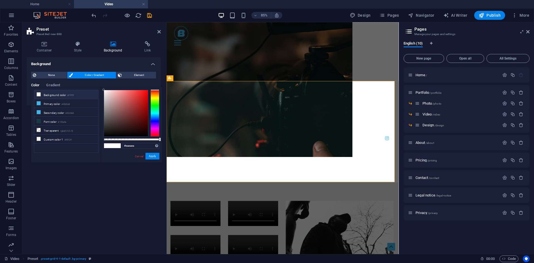
type input "#e6e6e6"
drag, startPoint x: 116, startPoint y: 109, endPoint x: 88, endPoint y: 94, distance: 32.1
click at [88, 94] on div "less Background color #ffffff Primary color #42b5e8 Secondary color #42b5e8 Fon…" at bounding box center [96, 124] width 131 height 75
click at [147, 155] on button "Apply" at bounding box center [153, 156] width 14 height 7
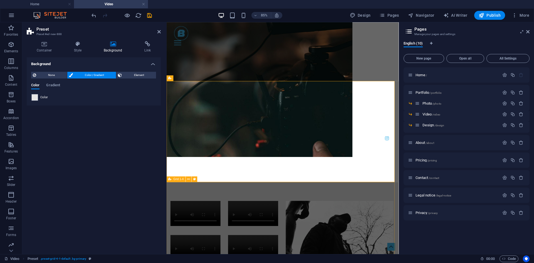
drag, startPoint x: 231, startPoint y: 213, endPoint x: 367, endPoint y: 185, distance: 138.7
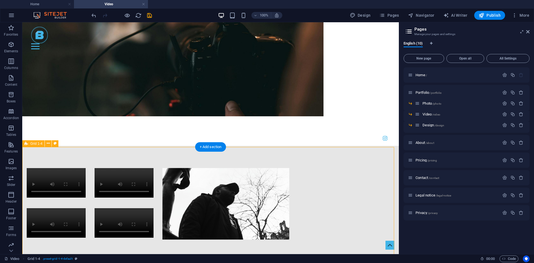
scroll to position [231, 0]
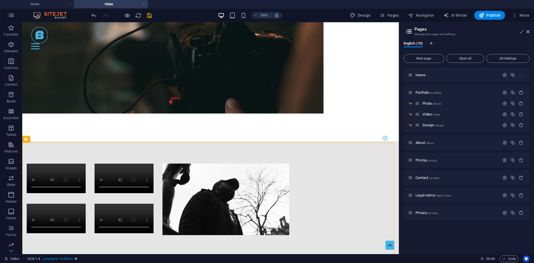
click at [248, 14] on div "100%" at bounding box center [250, 15] width 64 height 9
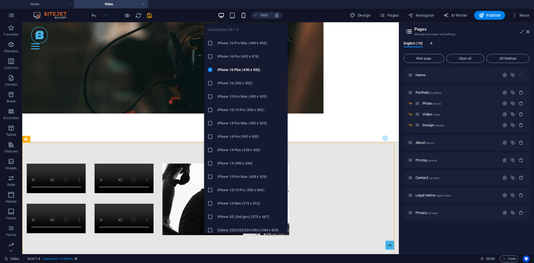
click at [245, 15] on icon "button" at bounding box center [243, 15] width 6 height 6
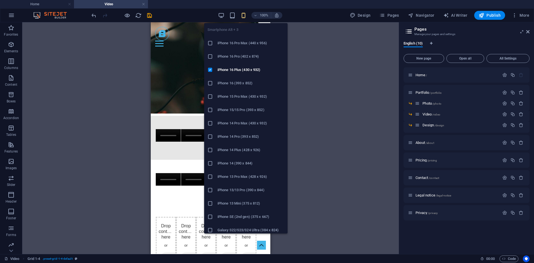
scroll to position [593, 0]
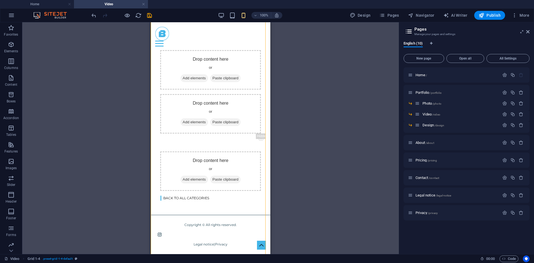
click at [338, 90] on div "Drag here to replace the existing content. Press “Ctrl” if you want to create a…" at bounding box center [210, 138] width 377 height 232
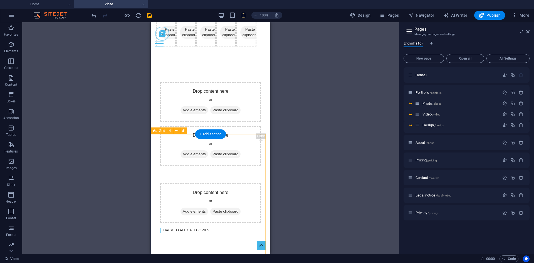
scroll to position [510, 0]
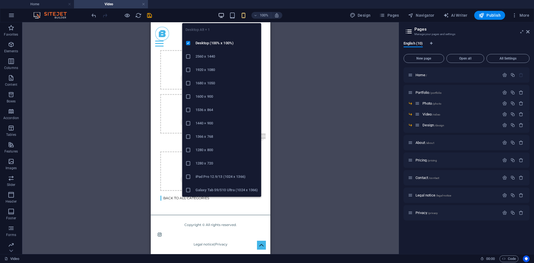
click at [223, 14] on icon "button" at bounding box center [221, 15] width 6 height 6
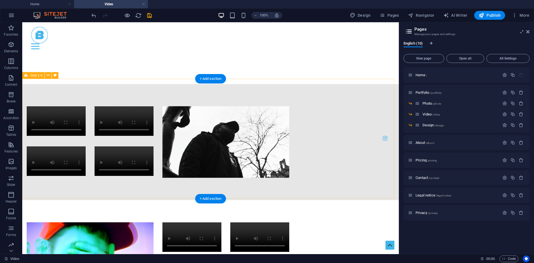
scroll to position [287, 0]
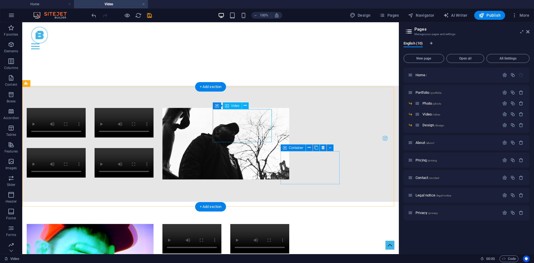
click at [221, 224] on figure at bounding box center [191, 238] width 59 height 29
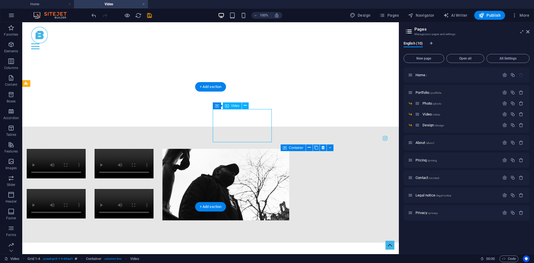
scroll to position [328, 0]
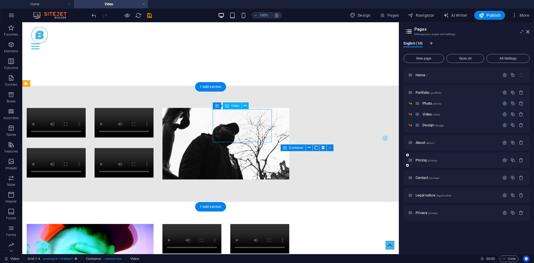
select select "%"
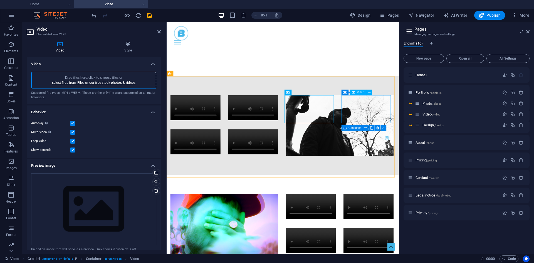
click at [421, 224] on figure at bounding box center [404, 238] width 59 height 29
select select "%"
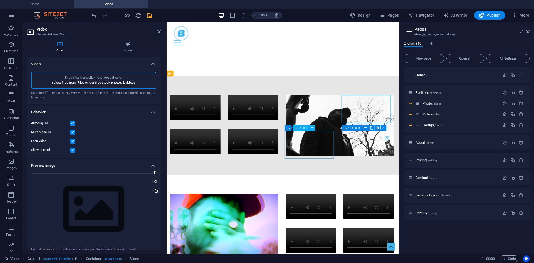
select select "%"
click at [410, 202] on div at bounding box center [303, 260] width 273 height 116
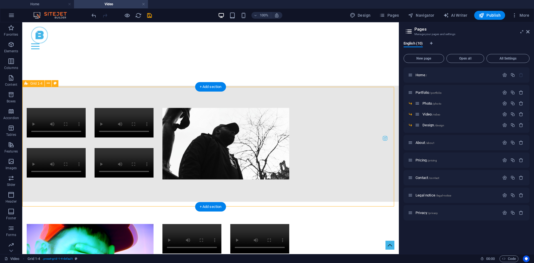
scroll to position [148, 0]
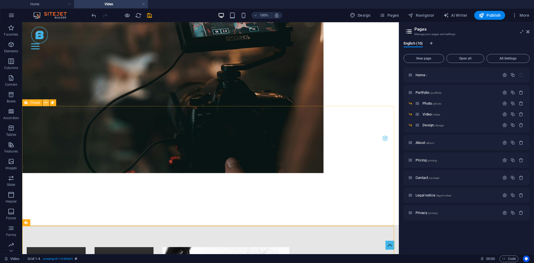
click at [48, 100] on button at bounding box center [46, 102] width 7 height 7
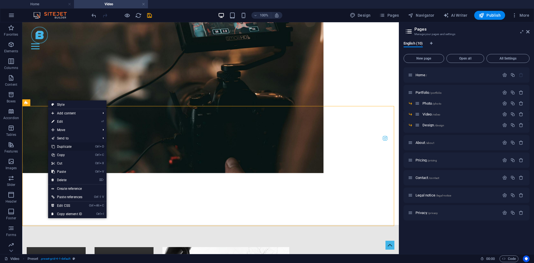
click at [70, 145] on link "Ctrl D Duplicate" at bounding box center [67, 146] width 38 height 8
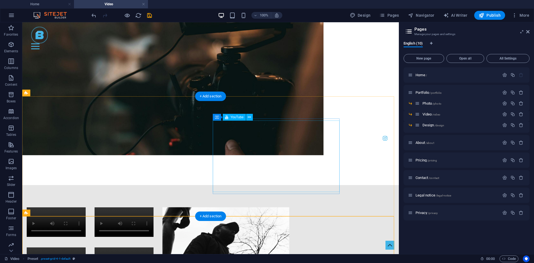
scroll to position [315, 0]
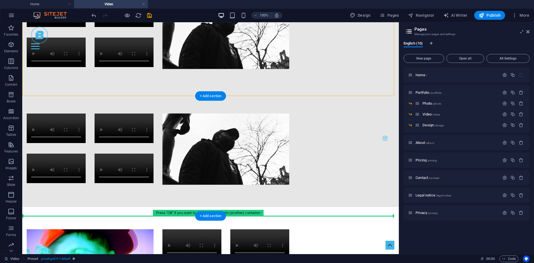
drag, startPoint x: 44, startPoint y: 73, endPoint x: 66, endPoint y: 208, distance: 136.4
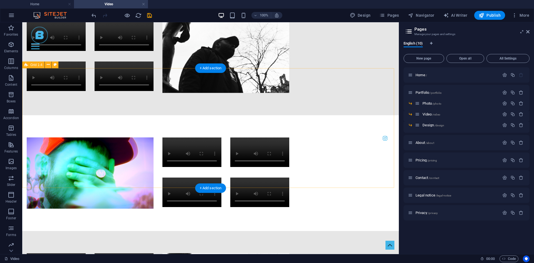
scroll to position [417, 0]
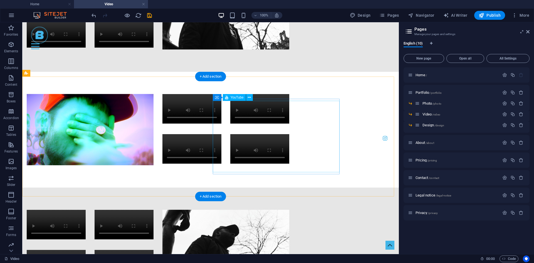
click at [272, 210] on div at bounding box center [225, 246] width 127 height 72
select select "ar16_9"
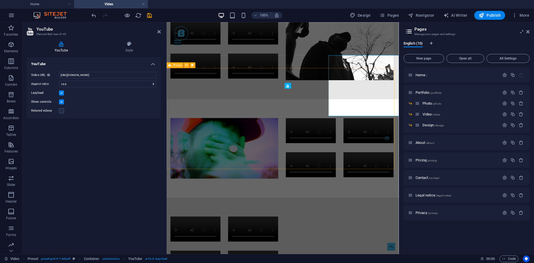
scroll to position [457, 0]
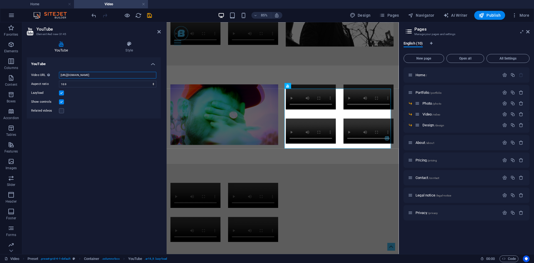
click at [103, 75] on input "[URL][DOMAIN_NAME]" at bounding box center [107, 75] width 97 height 7
click at [103, 74] on input "[URL][DOMAIN_NAME]" at bounding box center [107, 75] width 97 height 7
click at [103, 75] on input "[URL][DOMAIN_NAME]" at bounding box center [107, 75] width 97 height 7
click at [104, 74] on input "[URL][DOMAIN_NAME]" at bounding box center [107, 75] width 97 height 7
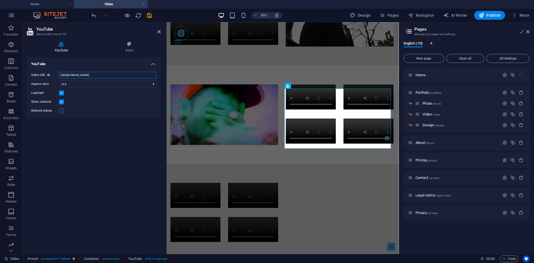
click at [105, 73] on input "[URL][DOMAIN_NAME]" at bounding box center [107, 75] width 97 height 7
paste input "vw49lHb9Azo&list=PLKuZhRVnA4pgSYesC_XPPA3R2Tu4xW5JA&index=10"
type input "[URL][DOMAIN_NAME]"
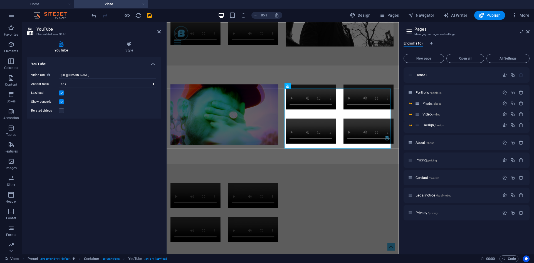
click at [151, 96] on div "Video URL Insert (or paste) a video URL. [URL][DOMAIN_NAME] Aspect ratio 16:10 …" at bounding box center [94, 92] width 134 height 51
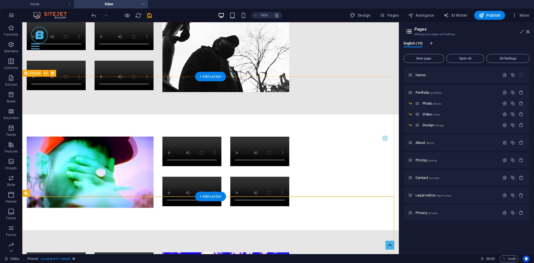
scroll to position [334, 0]
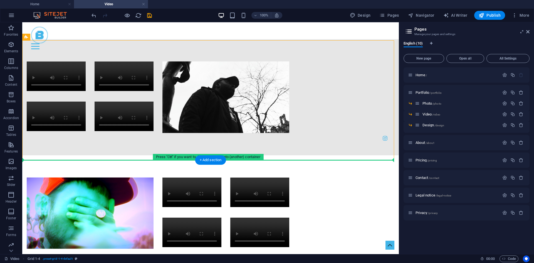
drag, startPoint x: 142, startPoint y: 51, endPoint x: 160, endPoint y: 169, distance: 119.9
click at [160, 169] on div "Home Portfolio About Pricing Contact Menu Video vidéo Drop content here or Add …" at bounding box center [210, 226] width 377 height 1075
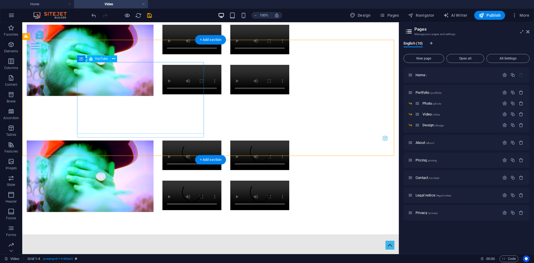
scroll to position [501, 0]
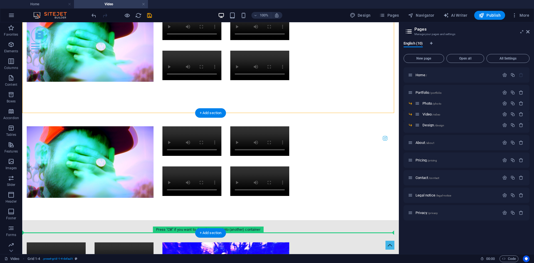
drag, startPoint x: 173, startPoint y: 104, endPoint x: 184, endPoint y: 215, distance: 111.8
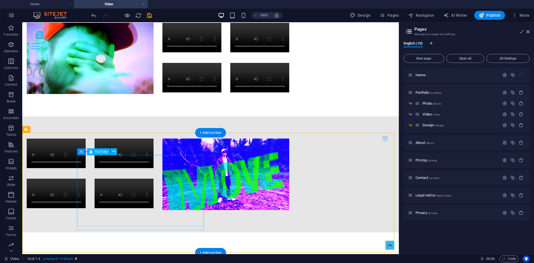
scroll to position [492, 0]
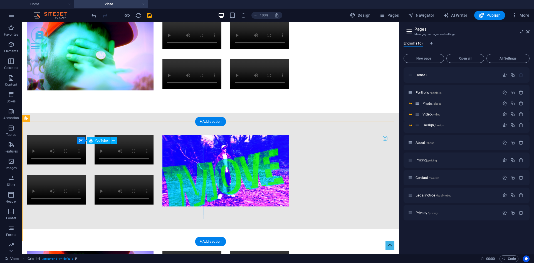
select select "ar16_9"
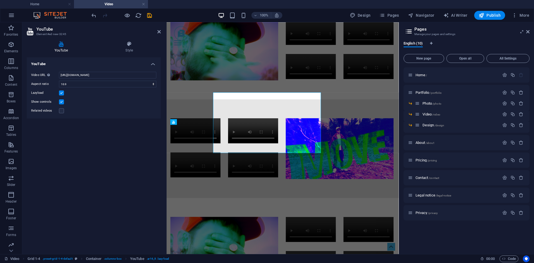
scroll to position [531, 0]
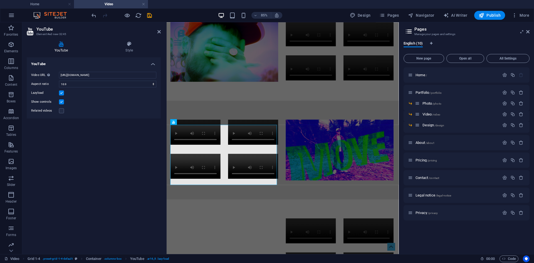
click at [93, 71] on div "Video URL Insert (or paste) a video URL. [URL][DOMAIN_NAME] Aspect ratio 16:10 …" at bounding box center [94, 92] width 134 height 51
click at [93, 76] on input "[URL][DOMAIN_NAME]" at bounding box center [107, 75] width 97 height 7
paste input "lfXAX45J5M0&list=PLKuZhRVnA4pgSYesC_XPPA3R2Tu4xW5JA&index=12"
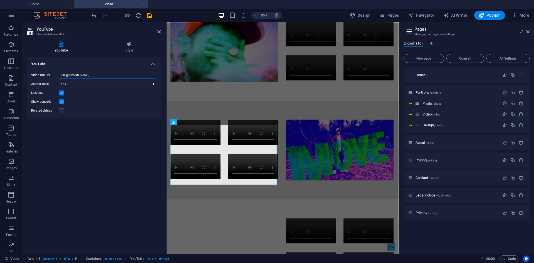
scroll to position [0, 43]
type input "[URL][DOMAIN_NAME]"
click at [135, 119] on div "YouTube Video URL Insert (or paste) a video URL. [URL][DOMAIN_NAME] Aspect rati…" at bounding box center [94, 153] width 134 height 192
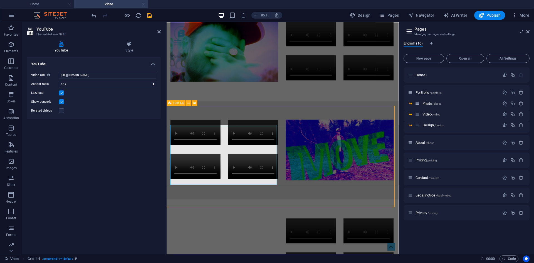
scroll to position [492, 0]
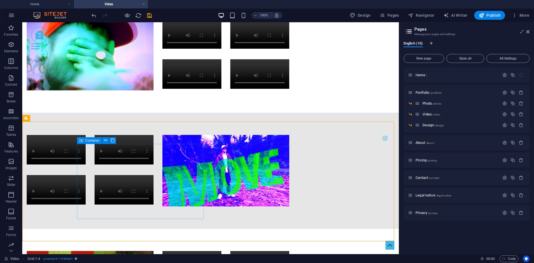
click at [81, 139] on icon at bounding box center [81, 140] width 4 height 7
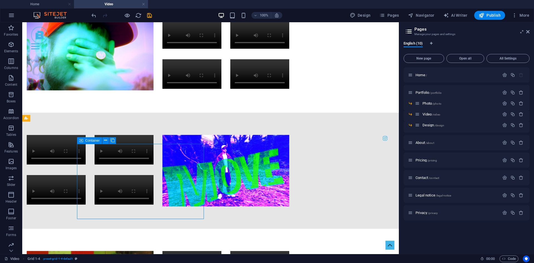
click at [81, 139] on icon at bounding box center [81, 140] width 4 height 7
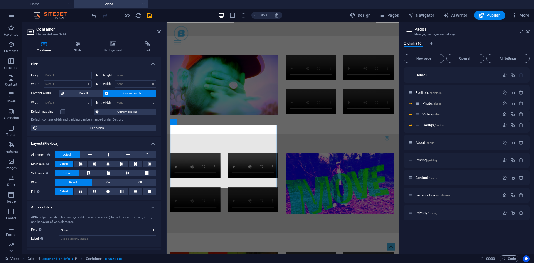
scroll to position [531, 0]
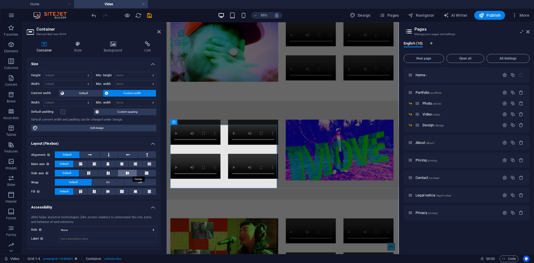
click at [133, 173] on button at bounding box center [127, 173] width 19 height 7
click at [72, 170] on button "Default" at bounding box center [67, 173] width 24 height 7
click at [104, 191] on button at bounding box center [107, 191] width 13 height 7
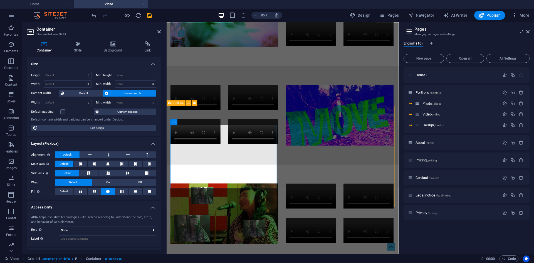
click at [416, 201] on div at bounding box center [303, 247] width 273 height 116
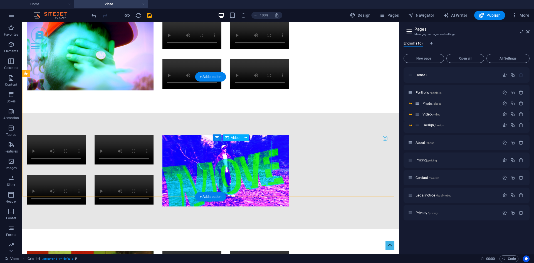
scroll to position [297, 0]
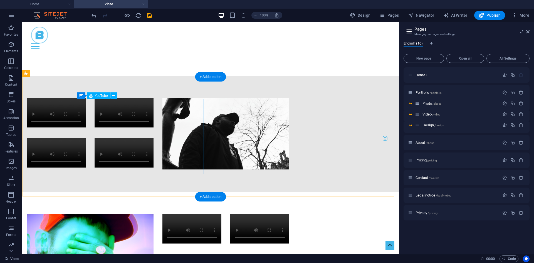
click at [154, 214] on div at bounding box center [90, 250] width 127 height 72
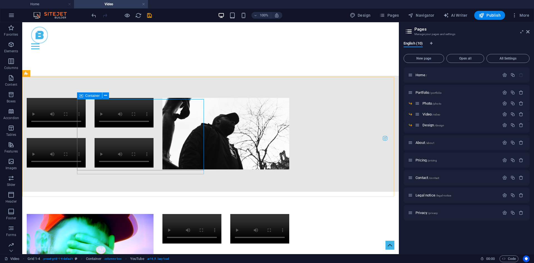
click at [83, 95] on icon at bounding box center [81, 95] width 4 height 7
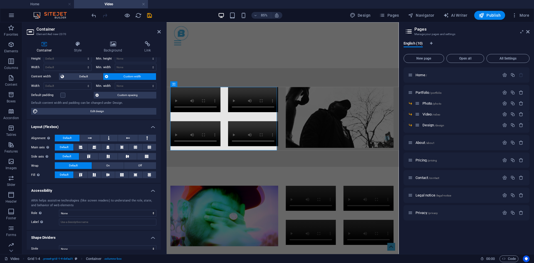
scroll to position [24, 0]
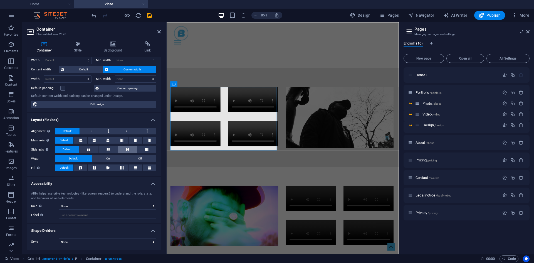
click at [129, 148] on icon at bounding box center [127, 149] width 7 height 3
click at [71, 150] on span "Default" at bounding box center [67, 149] width 9 height 7
click at [109, 165] on button at bounding box center [107, 167] width 13 height 7
click at [226, 192] on div at bounding box center [303, 250] width 273 height 116
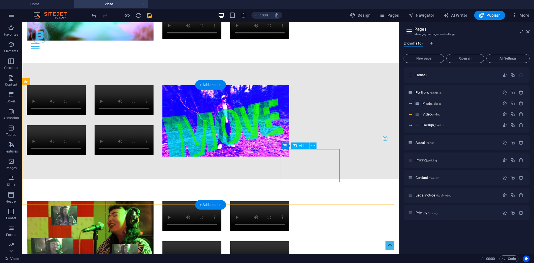
scroll to position [548, 0]
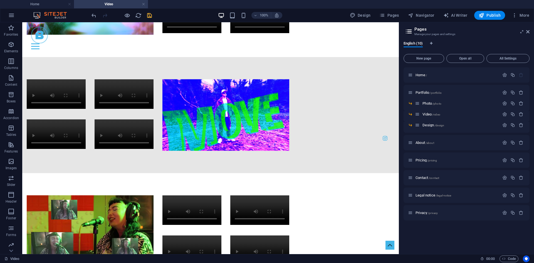
click at [149, 15] on icon "save" at bounding box center [149, 15] width 6 height 6
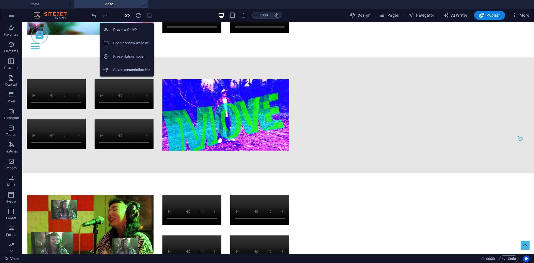
click at [129, 17] on icon "button" at bounding box center [127, 15] width 6 height 6
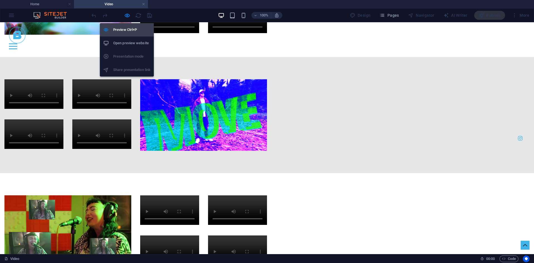
click at [128, 26] on li "Preview Ctrl+P" at bounding box center [127, 29] width 54 height 13
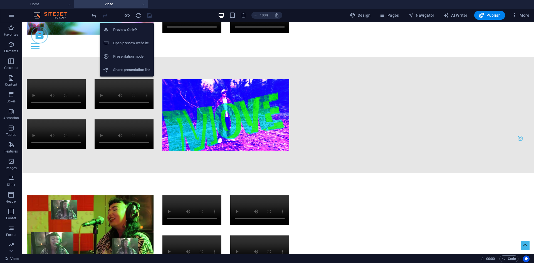
click at [130, 29] on h6 "Preview Ctrl+P" at bounding box center [131, 29] width 37 height 7
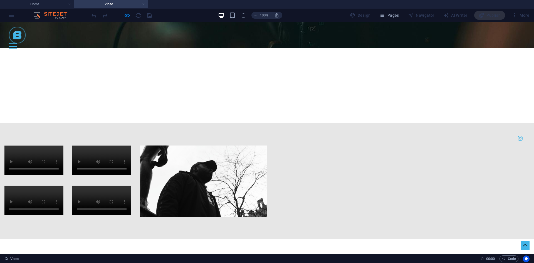
scroll to position [241, 0]
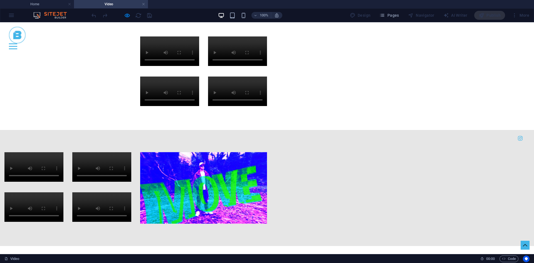
scroll to position [436, 0]
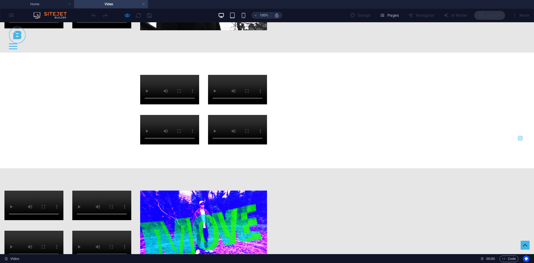
drag, startPoint x: 266, startPoint y: 75, endPoint x: 265, endPoint y: 172, distance: 97.9
click at [265, 174] on div at bounding box center [267, 226] width 534 height 116
click at [269, 168] on div at bounding box center [267, 226] width 534 height 116
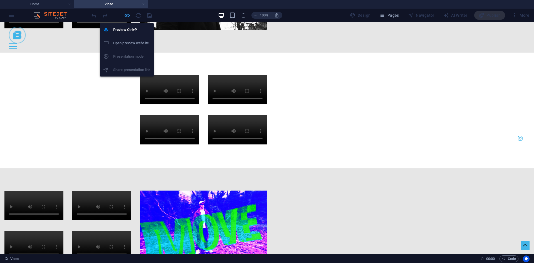
click at [130, 13] on icon "button" at bounding box center [127, 15] width 6 height 6
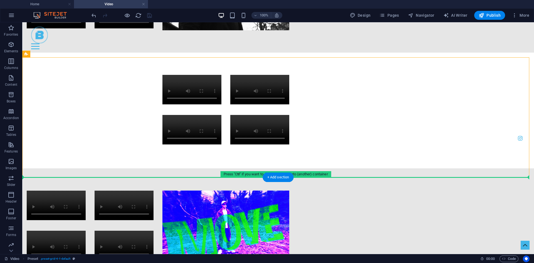
drag, startPoint x: 266, startPoint y: 162, endPoint x: 266, endPoint y: 190, distance: 28.1
click at [266, 190] on div "Home Portfolio About Pricing Contact Menu Video vidéo Drop content here or Add …" at bounding box center [278, 181] width 512 height 1191
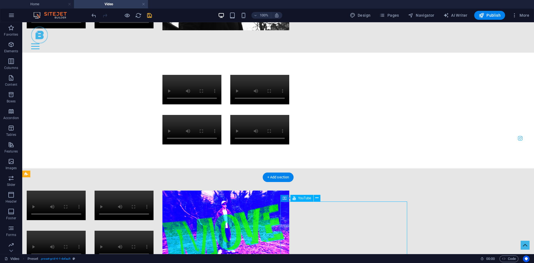
select select "ar16_9"
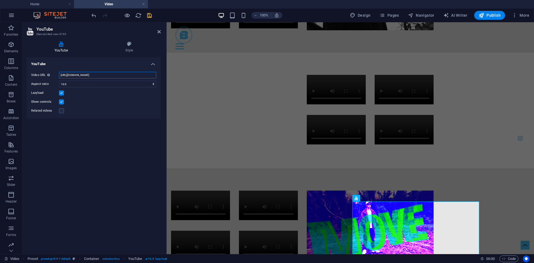
click at [112, 74] on input "[URL][DOMAIN_NAME]" at bounding box center [107, 75] width 97 height 7
paste input "mE-u8B3is3Y&list=PLKuZhRVnA4pgSYesC_XPPA3R2Tu4xW5JA&index=17"
type input "[URL][DOMAIN_NAME]"
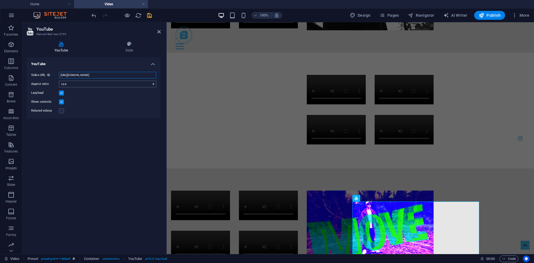
scroll to position [0, 43]
click at [323, 168] on div at bounding box center [351, 226] width 368 height 116
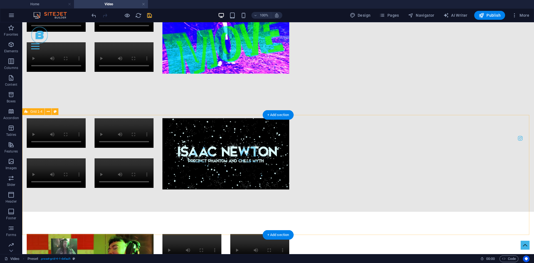
scroll to position [631, 0]
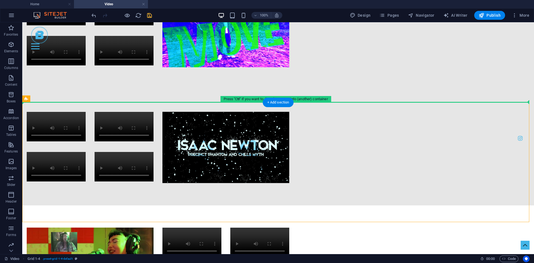
drag, startPoint x: 236, startPoint y: 115, endPoint x: 236, endPoint y: 96, distance: 18.9
click at [236, 96] on div "Home Portfolio About Pricing Contact Menu Video vidéo Drop content here or Add …" at bounding box center [278, 44] width 512 height 1307
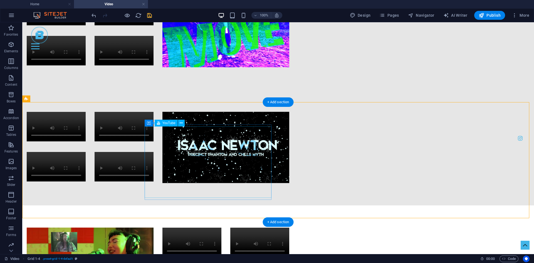
click at [154, 228] on div at bounding box center [90, 264] width 127 height 72
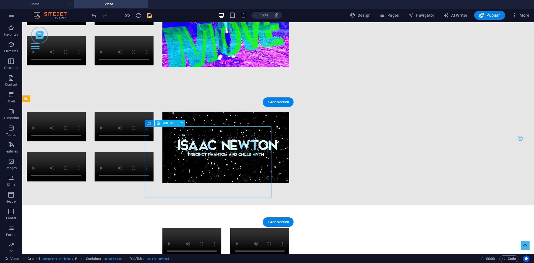
select select "ar16_9"
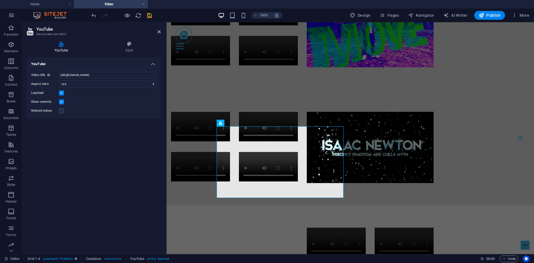
click at [101, 70] on div "Video URL Insert (or paste) a video URL. [URL][DOMAIN_NAME] Aspect ratio 16:10 …" at bounding box center [94, 92] width 134 height 51
click at [100, 75] on input "[URL][DOMAIN_NAME]" at bounding box center [107, 75] width 97 height 7
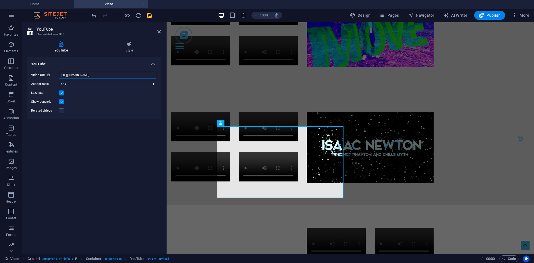
paste input "cSLjcj8Dl0I&list=PLKuZhRVnA4pgSYesC_XPPA3R2Tu4xW5JA&index=19"
type input "[URL][DOMAIN_NAME]"
click at [214, 95] on div at bounding box center [351, 148] width 368 height 116
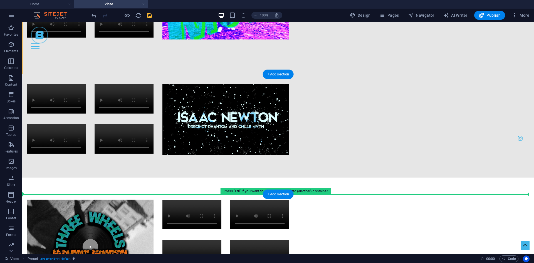
drag, startPoint x: 422, startPoint y: 65, endPoint x: 427, endPoint y: 155, distance: 90.0
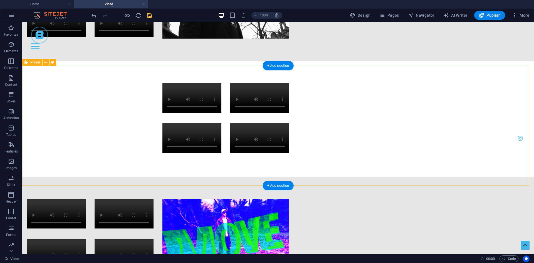
scroll to position [595, 0]
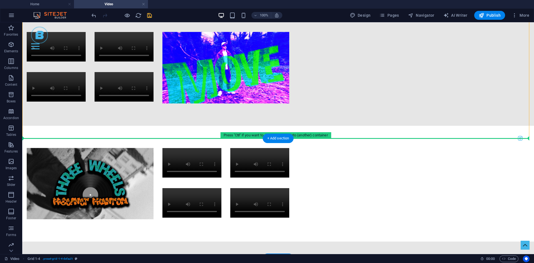
drag, startPoint x: 428, startPoint y: 101, endPoint x: 430, endPoint y: 142, distance: 40.9
drag, startPoint x: 428, startPoint y: 115, endPoint x: 430, endPoint y: 142, distance: 27.3
click at [430, 142] on div "Home Portfolio About Pricing Contact Menu Video vidéo Drop content here or Add …" at bounding box center [278, 138] width 512 height 1423
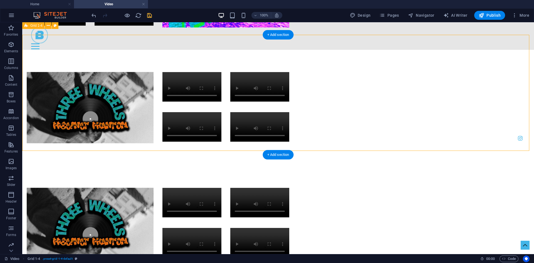
scroll to position [631, 0]
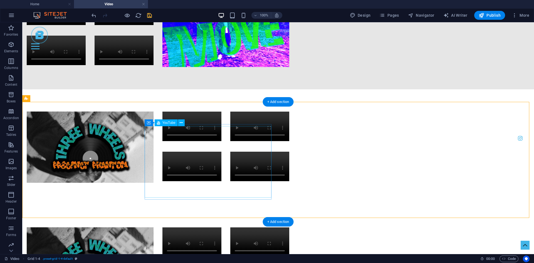
click at [154, 227] on div at bounding box center [90, 263] width 127 height 72
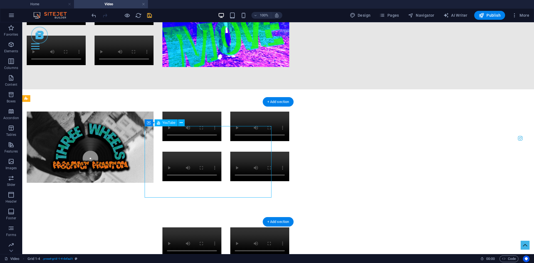
select select "ar16_9"
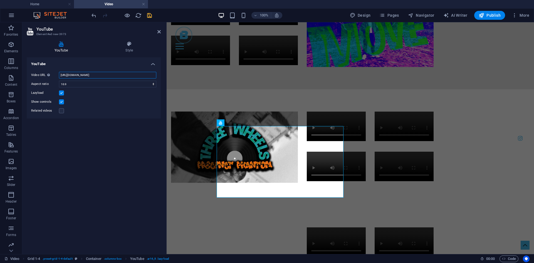
click at [127, 75] on input "[URL][DOMAIN_NAME]" at bounding box center [107, 75] width 97 height 7
paste input "MR2r4B1Bt5k&list=PLKuZhRVnA4pgSYesC_XPPA3R2Tu4xW5JA&index=21"
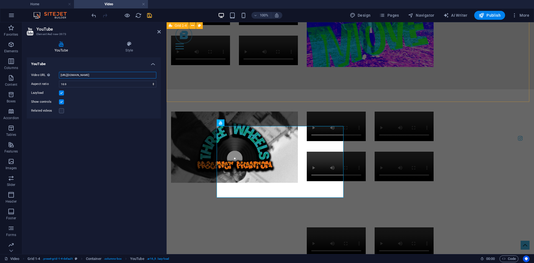
type input "[URL][DOMAIN_NAME]"
click at [205, 205] on div at bounding box center [351, 263] width 368 height 116
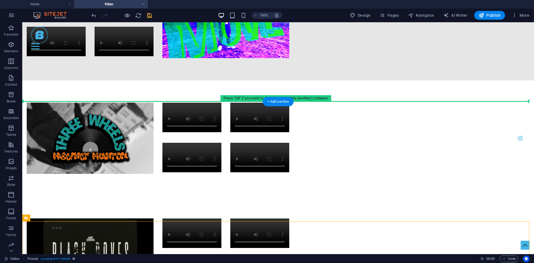
scroll to position [632, 0]
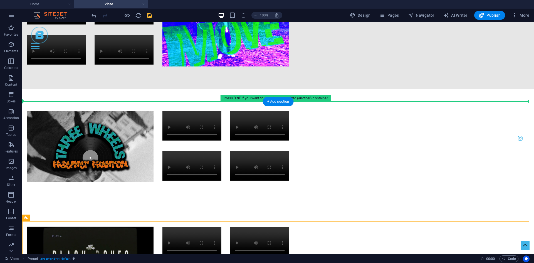
drag, startPoint x: 334, startPoint y: 177, endPoint x: 341, endPoint y: 100, distance: 77.6
click at [341, 100] on div "Home Portfolio About Pricing Contact Menu Video vidéo Drop content here or Add …" at bounding box center [278, 159] width 512 height 1538
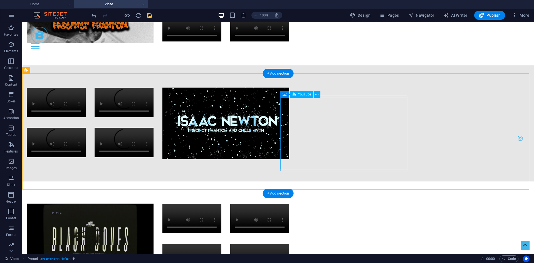
scroll to position [660, 0]
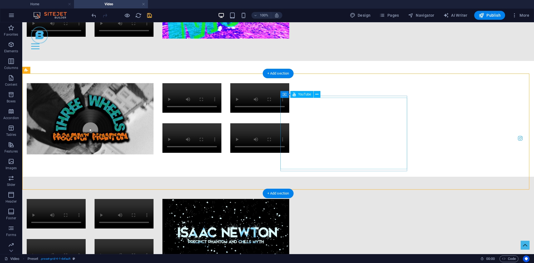
click at [289, 199] on div at bounding box center [225, 235] width 127 height 72
select select "ar16_9"
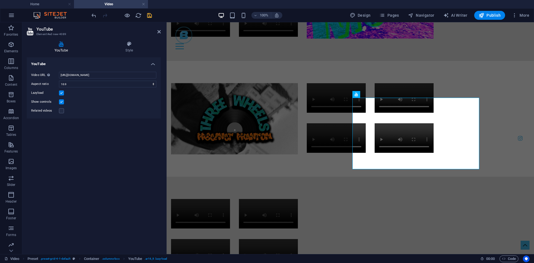
click at [109, 69] on div "Video URL Insert (or paste) a video URL. [URL][DOMAIN_NAME] Aspect ratio 16:10 …" at bounding box center [94, 92] width 134 height 51
click at [112, 82] on select "16:10 16:9 4:3 2:1 1:1" at bounding box center [107, 84] width 97 height 7
click at [119, 75] on input "[URL][DOMAIN_NAME]" at bounding box center [107, 75] width 97 height 7
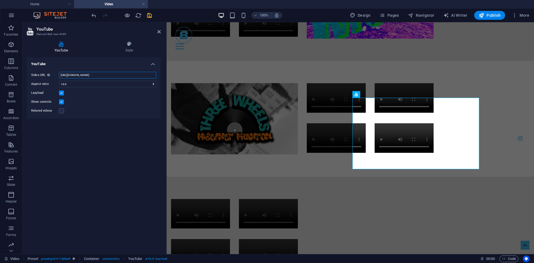
paste input "QvepPSMfKAs&list=PLKuZhRVnA4pgSYesC_XPPA3R2Tu4xW5JA&index=27"
type input "[URL][DOMAIN_NAME]"
click at [200, 177] on div at bounding box center [351, 235] width 368 height 116
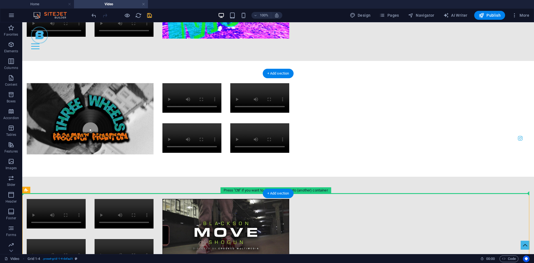
drag, startPoint x: 247, startPoint y: 213, endPoint x: 249, endPoint y: 190, distance: 22.9
click at [249, 190] on div "Home Portfolio About Pricing Contact Menu Video vidéo Drop content here or Add …" at bounding box center [278, 190] width 512 height 1654
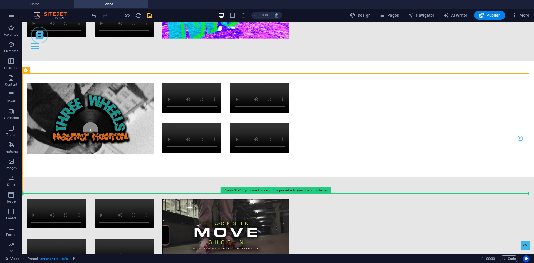
drag, startPoint x: 281, startPoint y: 180, endPoint x: 285, endPoint y: 197, distance: 17.1
click at [285, 197] on div "Home Portfolio About Pricing Contact Menu Video vidéo Drop content here or Add …" at bounding box center [278, 248] width 512 height 1770
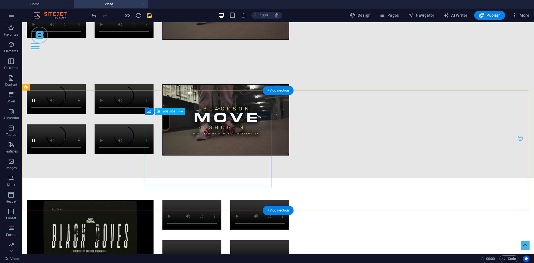
scroll to position [882, 0]
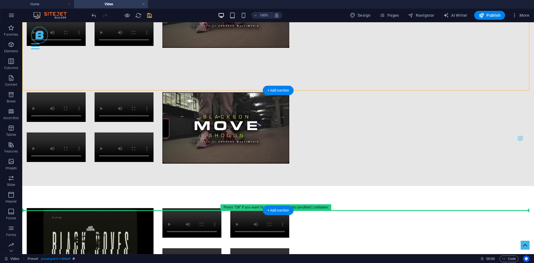
drag, startPoint x: 245, startPoint y: 73, endPoint x: 255, endPoint y: 200, distance: 126.8
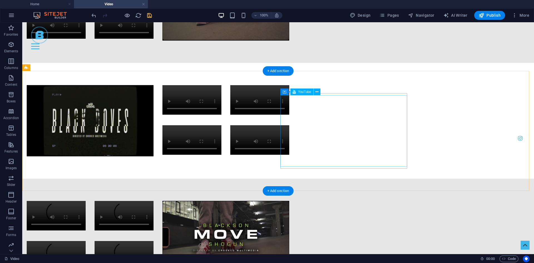
scroll to position [902, 0]
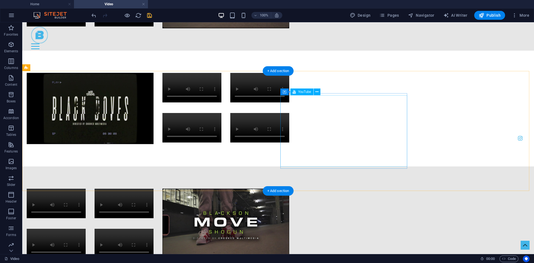
click at [289, 189] on div at bounding box center [225, 225] width 127 height 72
drag, startPoint x: 349, startPoint y: 123, endPoint x: 191, endPoint y: 124, distance: 158.3
click at [289, 189] on div at bounding box center [225, 225] width 127 height 72
select select "ar16_9"
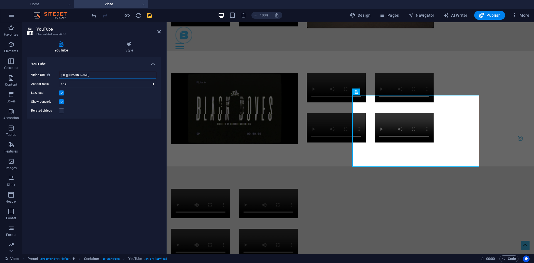
click at [117, 72] on input "[URL][DOMAIN_NAME]" at bounding box center [107, 75] width 97 height 7
paste input "_S0M0hOz4fs&list=PLKuZhRVnA4pgSYesC_XPPA3R2Tu4xW5JA&index=30"
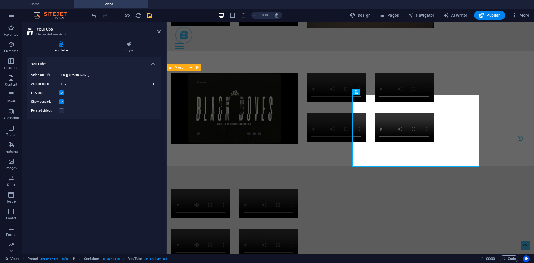
type input "[URL][DOMAIN_NAME]"
click at [175, 166] on div at bounding box center [351, 224] width 368 height 116
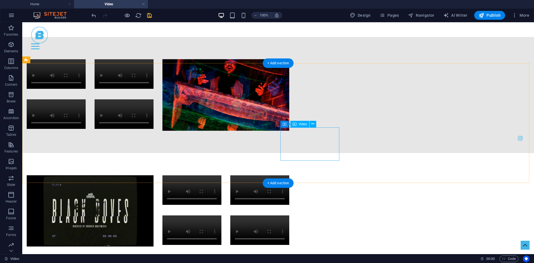
scroll to position [1029, 0]
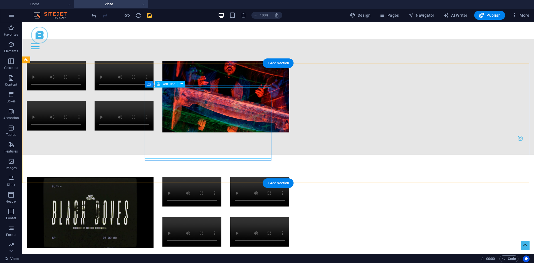
click at [154, 177] on div at bounding box center [90, 213] width 127 height 72
select select "ar16_9"
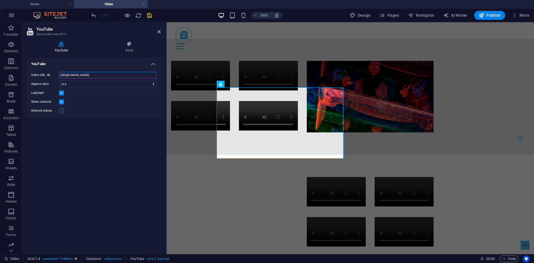
click at [124, 77] on input "[URL][DOMAIN_NAME]" at bounding box center [107, 75] width 97 height 7
drag, startPoint x: 124, startPoint y: 77, endPoint x: 157, endPoint y: 79, distance: 33.4
click at [125, 78] on input "[URL][DOMAIN_NAME]" at bounding box center [107, 75] width 97 height 7
paste input "-Fs_PncUo7Q&list=PLKuZhRVnA4pgSYesC_XPPA3R2Tu4xW5JA&index=38"
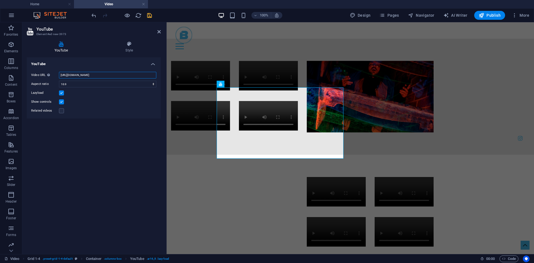
scroll to position [0, 43]
type input "[URL][DOMAIN_NAME]"
click at [203, 155] on div at bounding box center [351, 213] width 368 height 116
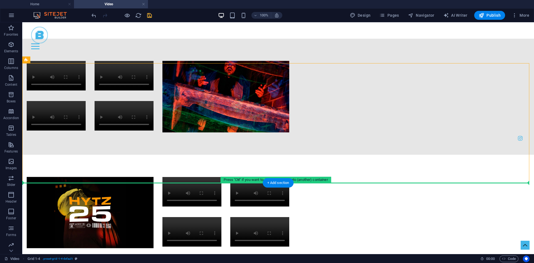
drag, startPoint x: 444, startPoint y: 154, endPoint x: 441, endPoint y: 184, distance: 29.7
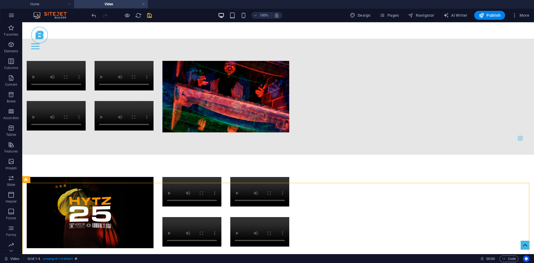
scroll to position [1113, 0]
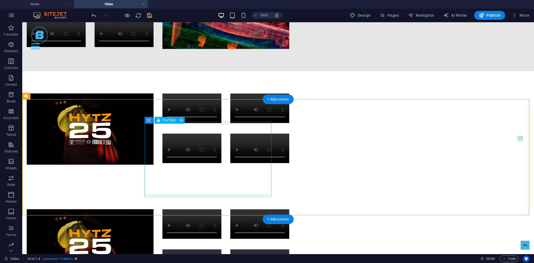
click at [154, 209] on div at bounding box center [90, 245] width 127 height 72
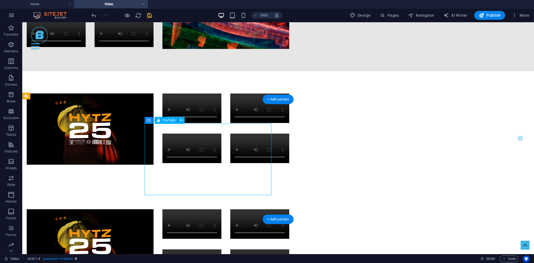
click at [154, 209] on div at bounding box center [90, 245] width 127 height 72
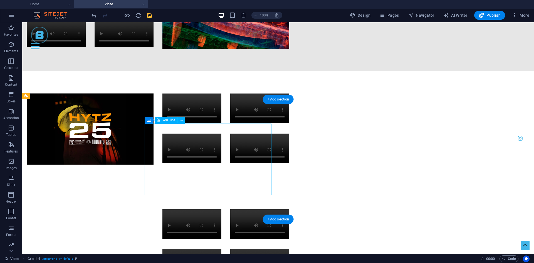
select select "ar16_9"
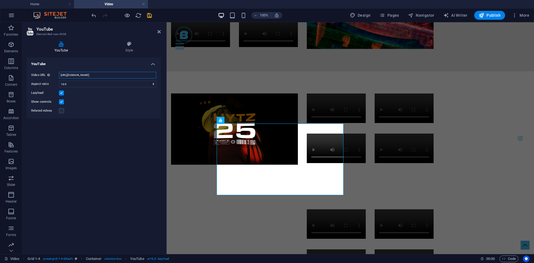
click at [106, 75] on input "[URL][DOMAIN_NAME]" at bounding box center [107, 75] width 97 height 7
click at [106, 76] on input "[URL][DOMAIN_NAME]" at bounding box center [107, 75] width 97 height 7
paste input "950KZrxCuIQ&list=PLKuZhRVnA4pgSYesC_XPPA3R2Tu4xW5JA&index=45"
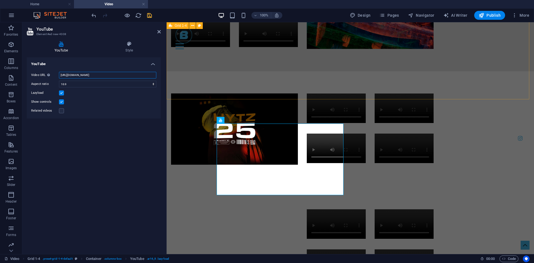
type input "[URL][DOMAIN_NAME]"
click at [205, 96] on div at bounding box center [351, 129] width 368 height 116
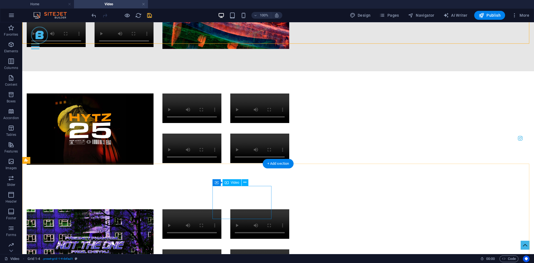
scroll to position [1169, 0]
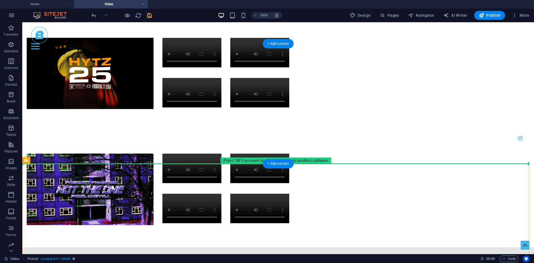
drag, startPoint x: 110, startPoint y: 203, endPoint x: 122, endPoint y: 157, distance: 47.6
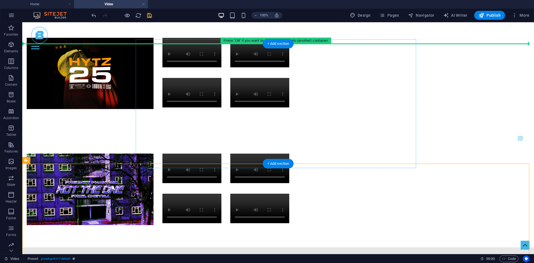
scroll to position [1167, 0]
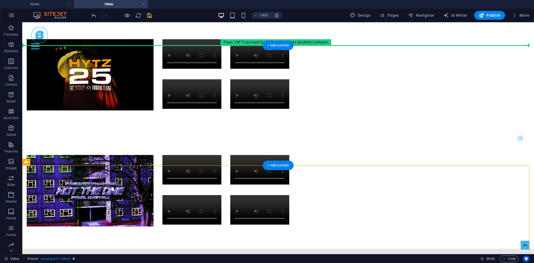
drag, startPoint x: 233, startPoint y: 178, endPoint x: 239, endPoint y: 56, distance: 121.4
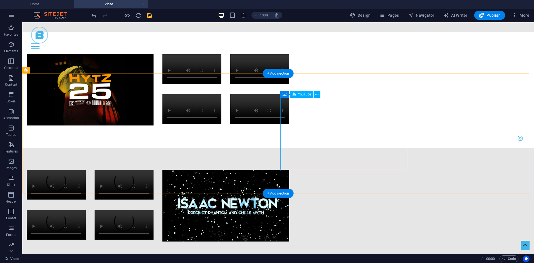
scroll to position [1139, 0]
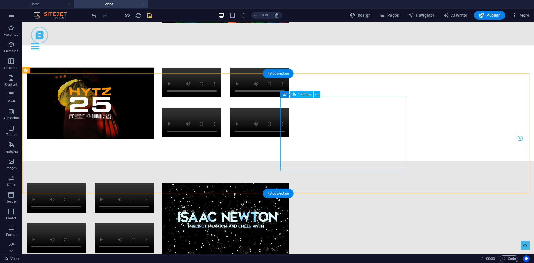
click at [289, 183] on div at bounding box center [225, 219] width 127 height 72
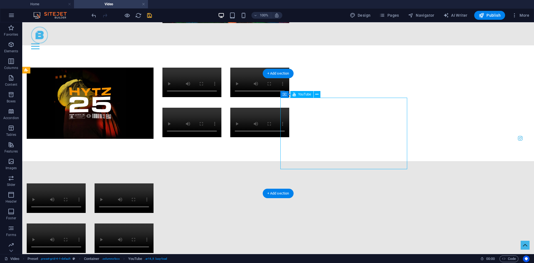
select select "ar16_9"
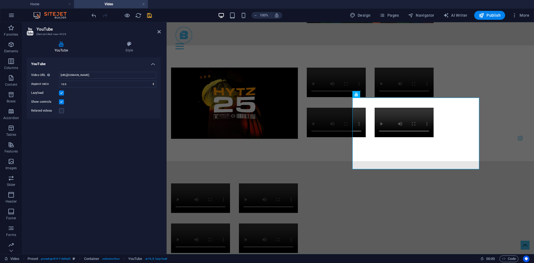
click at [115, 71] on div "Video URL Insert (or paste) a video URL. [URL][DOMAIN_NAME] Aspect ratio 16:10 …" at bounding box center [94, 92] width 134 height 51
click at [116, 72] on input "[URL][DOMAIN_NAME]" at bounding box center [107, 75] width 97 height 7
paste input "[URL][DOMAIN_NAME]"
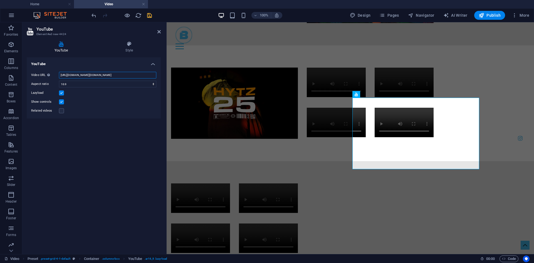
scroll to position [0, 95]
click at [132, 73] on input "[URL][DOMAIN_NAME][DOMAIN_NAME]" at bounding box center [107, 75] width 97 height 7
paste input "text"
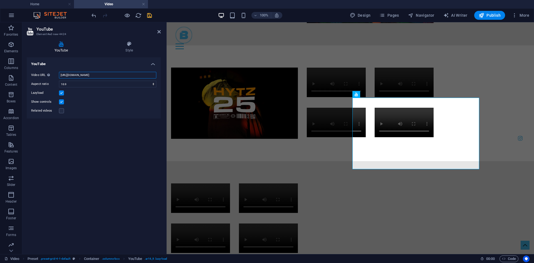
scroll to position [0, 45]
type input "[URL][DOMAIN_NAME]"
click at [208, 161] on div at bounding box center [351, 219] width 368 height 116
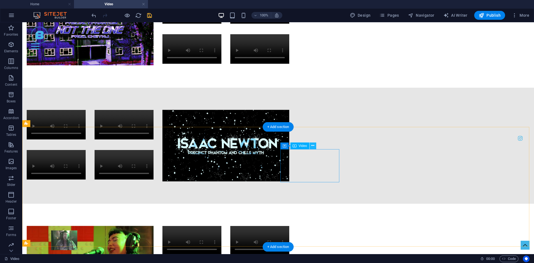
scroll to position [1445, 0]
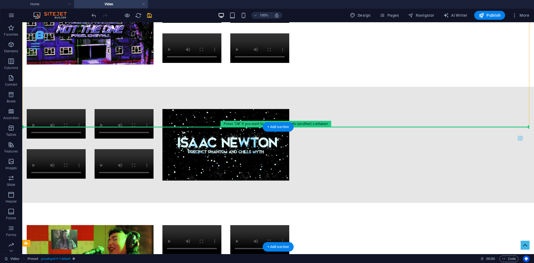
drag, startPoint x: 306, startPoint y: 109, endPoint x: 310, endPoint y: 135, distance: 26.2
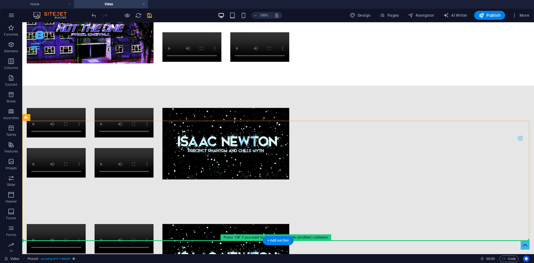
scroll to position [1491, 0]
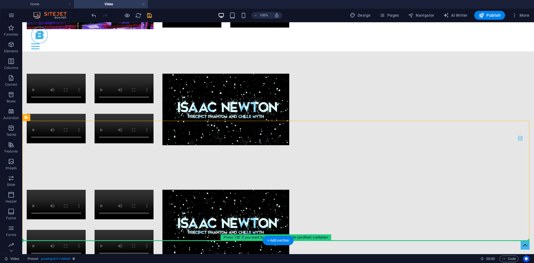
drag, startPoint x: 308, startPoint y: 139, endPoint x: 314, endPoint y: 237, distance: 98.9
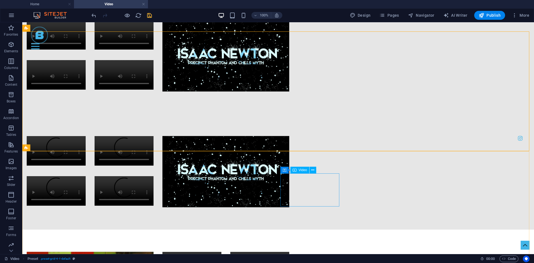
scroll to position [1546, 0]
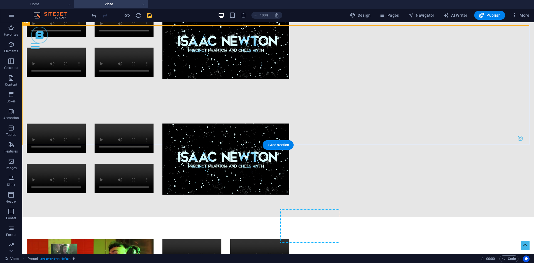
drag, startPoint x: 297, startPoint y: 135, endPoint x: 297, endPoint y: 217, distance: 82.6
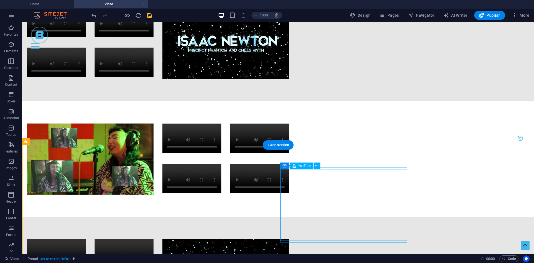
drag, startPoint x: 307, startPoint y: 178, endPoint x: 162, endPoint y: 180, distance: 144.4
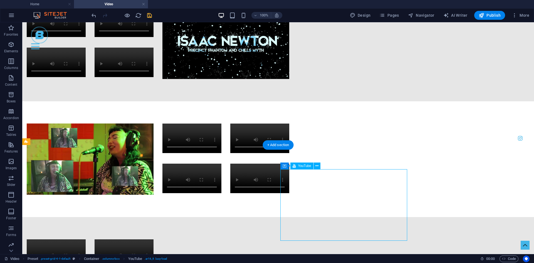
select select "ar16_9"
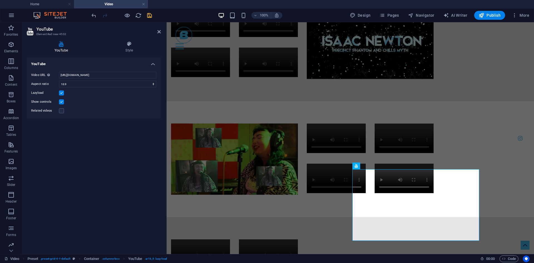
click at [100, 68] on div "Video URL Insert (or paste) a video URL. [URL][DOMAIN_NAME] Aspect ratio 16:10 …" at bounding box center [94, 92] width 134 height 51
drag, startPoint x: 100, startPoint y: 68, endPoint x: 100, endPoint y: 72, distance: 3.3
click at [100, 72] on div "Video URL Insert (or paste) a video URL. [URL][DOMAIN_NAME] Aspect ratio 16:10 …" at bounding box center [94, 92] width 134 height 51
click at [100, 73] on input "[URL][DOMAIN_NAME]" at bounding box center [107, 75] width 97 height 7
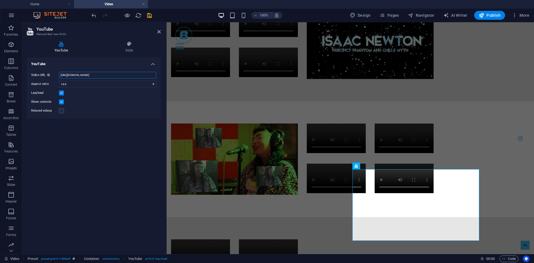
click at [100, 73] on input "[URL][DOMAIN_NAME]" at bounding box center [107, 75] width 97 height 7
paste input "LNEoENaJowU&list=PLKuZhRVnA4pgSYesC_XPPA3R2Tu4xW5JA&index=31"
type input "[URL][DOMAIN_NAME]"
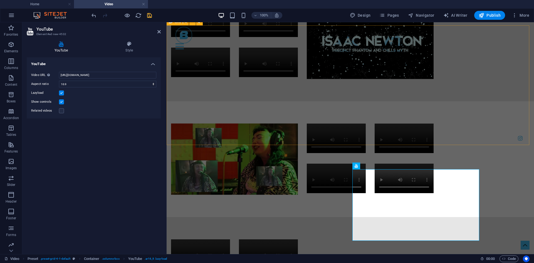
click at [193, 124] on div at bounding box center [351, 159] width 368 height 116
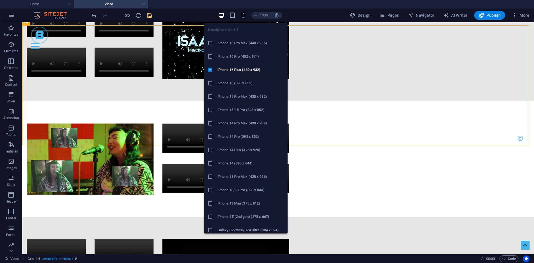
click at [242, 12] on icon "button" at bounding box center [243, 15] width 6 height 6
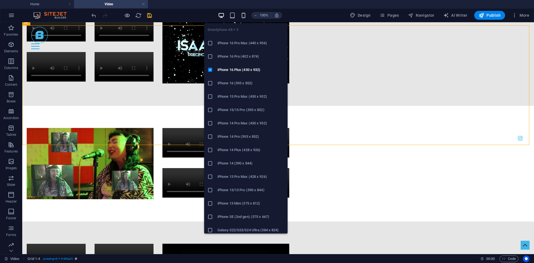
scroll to position [3532, 0]
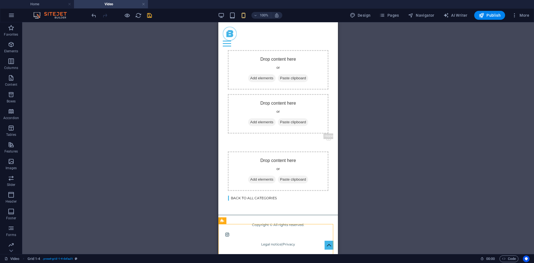
click at [404, 88] on div "Drag here to replace the existing content. Press “Ctrl” if you want to create a…" at bounding box center [278, 138] width 512 height 232
click at [221, 97] on icon at bounding box center [223, 97] width 4 height 7
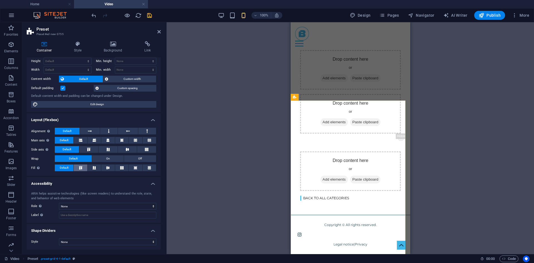
scroll to position [0, 0]
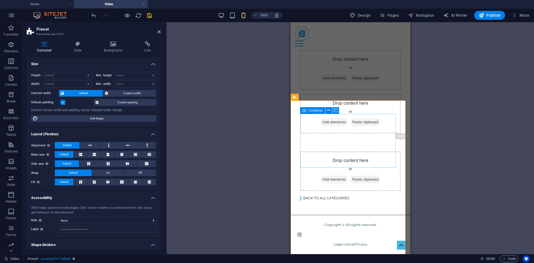
click at [300, 112] on div "Container" at bounding box center [312, 110] width 25 height 7
drag, startPoint x: 593, startPoint y: 132, endPoint x: 373, endPoint y: 110, distance: 221.2
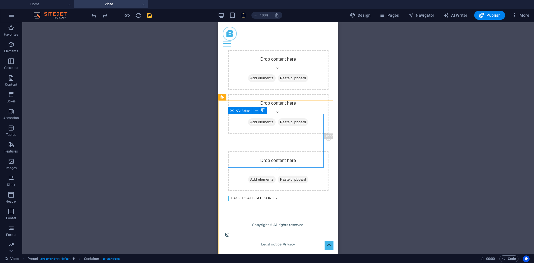
click at [232, 107] on icon at bounding box center [232, 110] width 4 height 7
select select "rem"
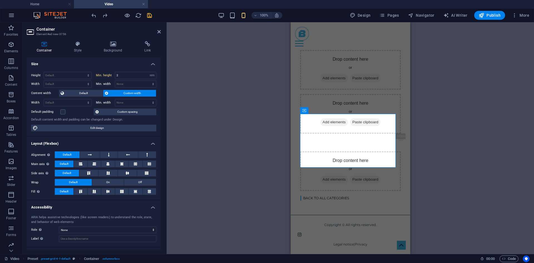
click at [195, 199] on div "Drag here to replace the existing content. Press “Ctrl” if you want to create a…" at bounding box center [351, 138] width 368 height 232
click at [221, 192] on div "Drag here to replace the existing content. Press “Ctrl” if you want to create a…" at bounding box center [351, 138] width 368 height 232
click at [242, 187] on div "Drag here to replace the existing content. Press “Ctrl” if you want to create a…" at bounding box center [351, 138] width 368 height 232
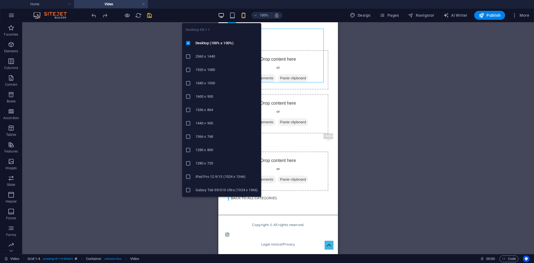
click at [223, 18] on icon "button" at bounding box center [221, 15] width 6 height 6
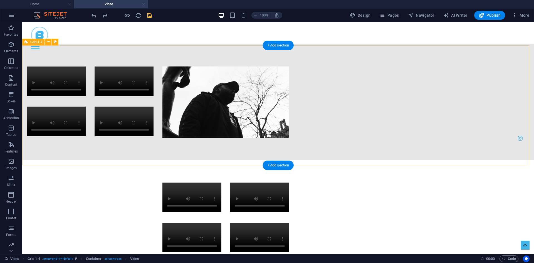
scroll to position [162, 0]
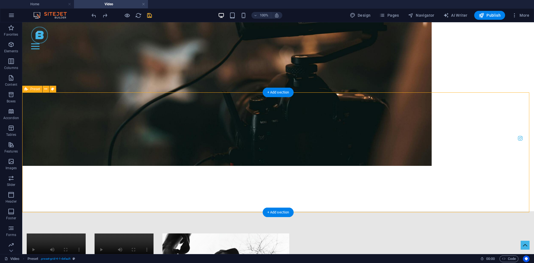
scroll to position [189, 0]
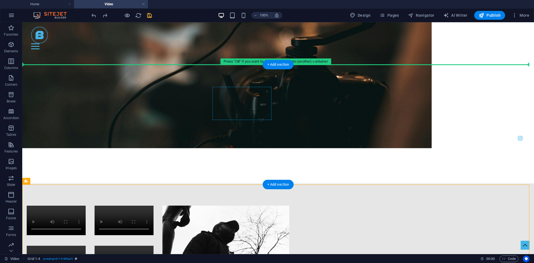
drag, startPoint x: 266, startPoint y: 195, endPoint x: 265, endPoint y: 89, distance: 105.5
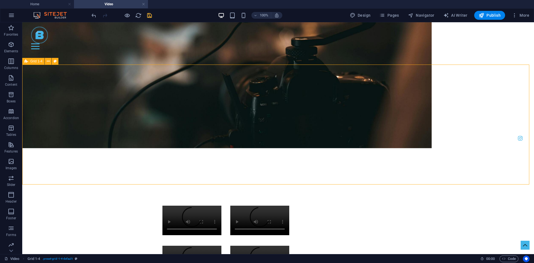
click at [34, 61] on span "Grid 1-4" at bounding box center [36, 61] width 12 height 3
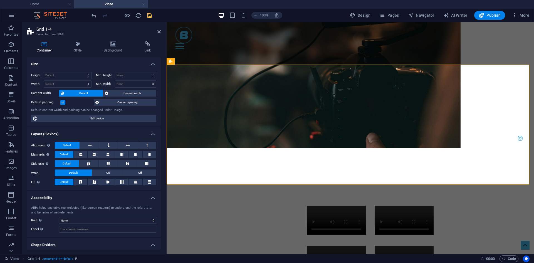
scroll to position [14, 0]
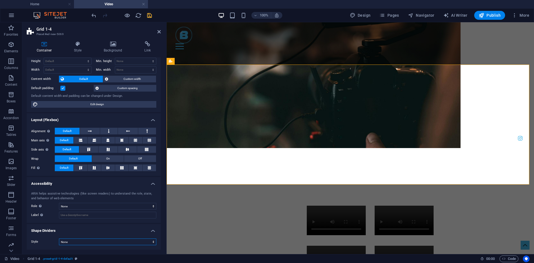
click at [71, 239] on select "None Triangle Square Diagonal Polygon 1 Polygon 2 Zigzag Multiple Zigzags Waves…" at bounding box center [107, 241] width 97 height 7
click at [42, 193] on div "ARIA helps assistive technologies (like screen readers) to understand the role,…" at bounding box center [93, 195] width 125 height 9
click at [12, 66] on p "Columns" at bounding box center [11, 68] width 14 height 4
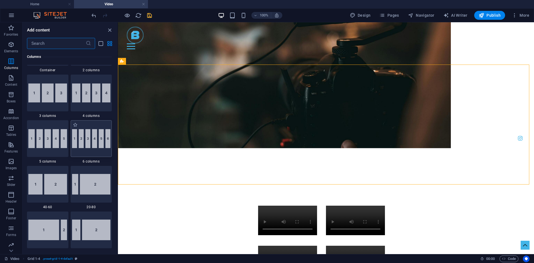
scroll to position [319, 0]
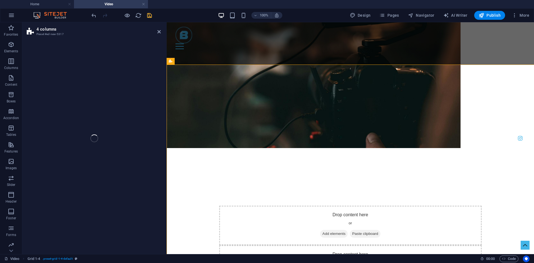
select select "rem"
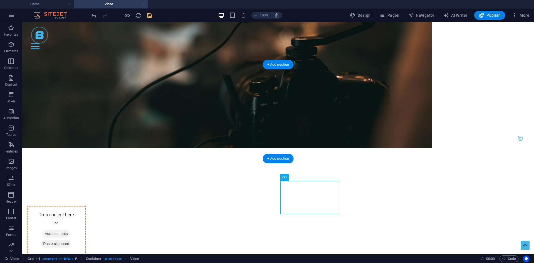
drag, startPoint x: 316, startPoint y: 202, endPoint x: 165, endPoint y: 95, distance: 185.3
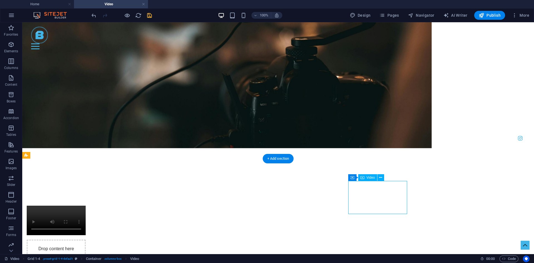
drag, startPoint x: 370, startPoint y: 203, endPoint x: 361, endPoint y: 192, distance: 14.6
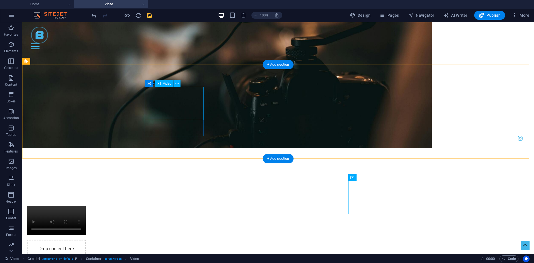
click at [86, 206] on figure at bounding box center [56, 220] width 59 height 29
select select "%"
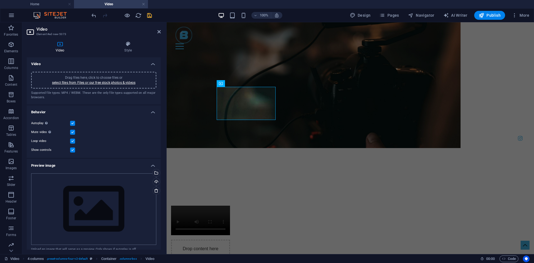
scroll to position [56, 0]
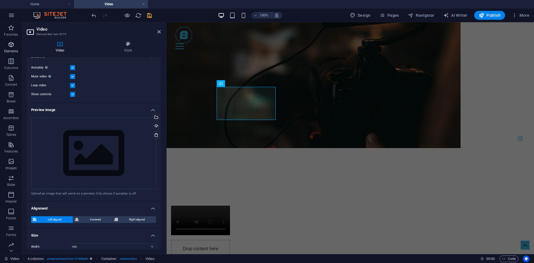
click at [11, 55] on button "Elements" at bounding box center [11, 47] width 22 height 17
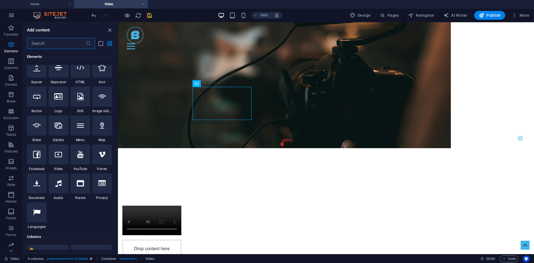
scroll to position [87, 0]
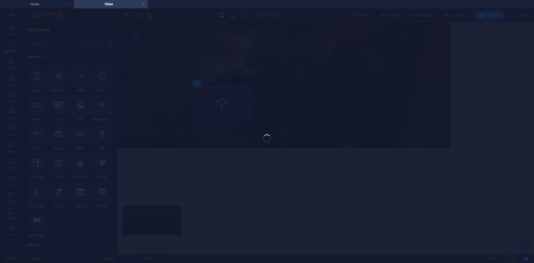
click at [311, 128] on div "Favorites Elements Columns Content Boxes Accordion Tables Features Images Slide…" at bounding box center [267, 138] width 534 height 232
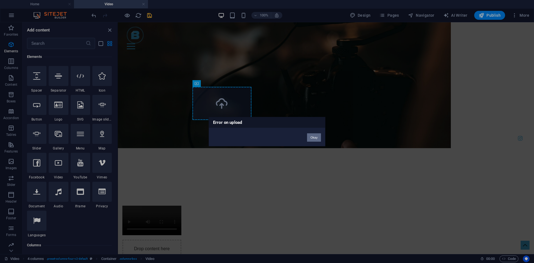
click at [319, 134] on button "Okay" at bounding box center [314, 137] width 14 height 8
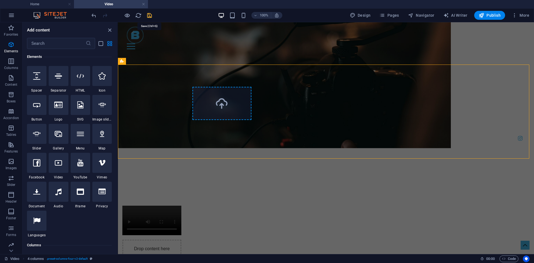
click at [150, 15] on icon "save" at bounding box center [149, 15] width 6 height 6
